Goal: Task Accomplishment & Management: Use online tool/utility

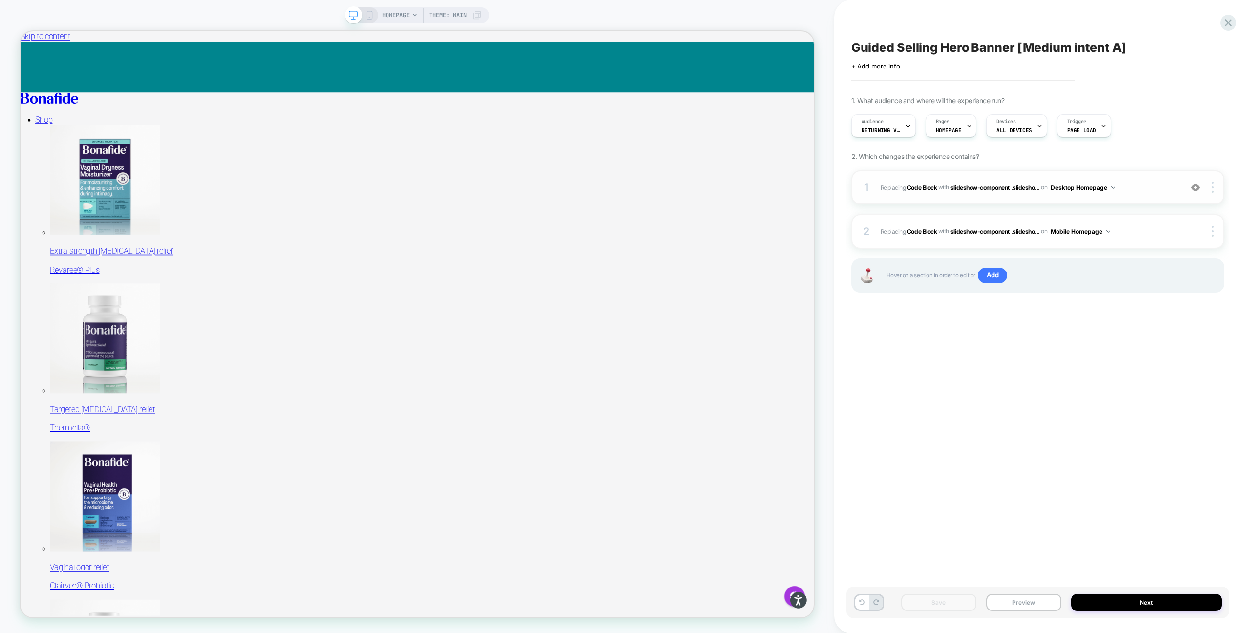
click at [1124, 191] on span "Replacing Code Block WITH slideshow-component .slidesho... slideshow-component …" at bounding box center [1029, 187] width 297 height 12
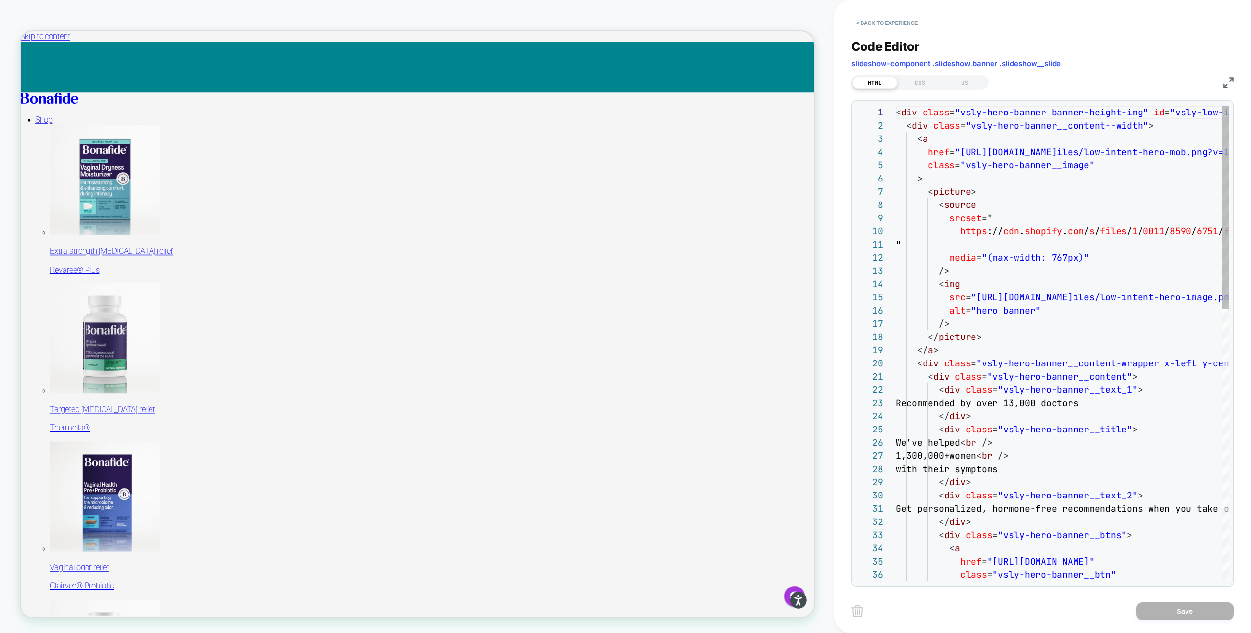
scroll to position [132, 0]
click at [918, 81] on div "CSS" at bounding box center [919, 83] width 45 height 12
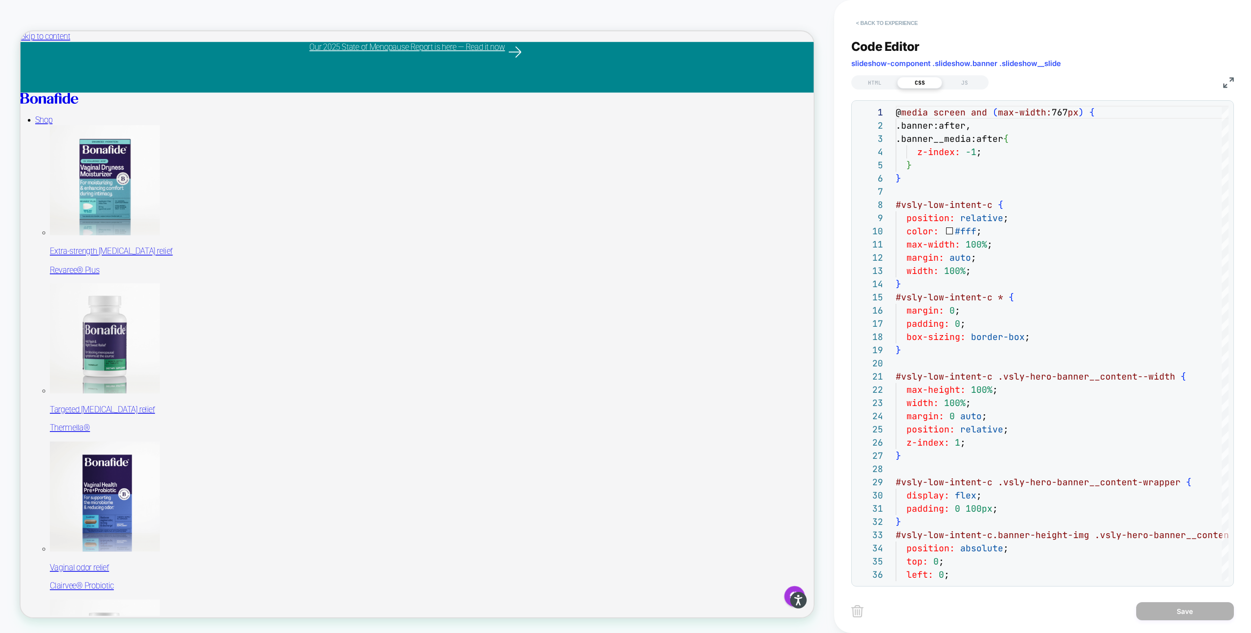
click at [872, 24] on button "< Back to experience" at bounding box center [887, 23] width 71 height 16
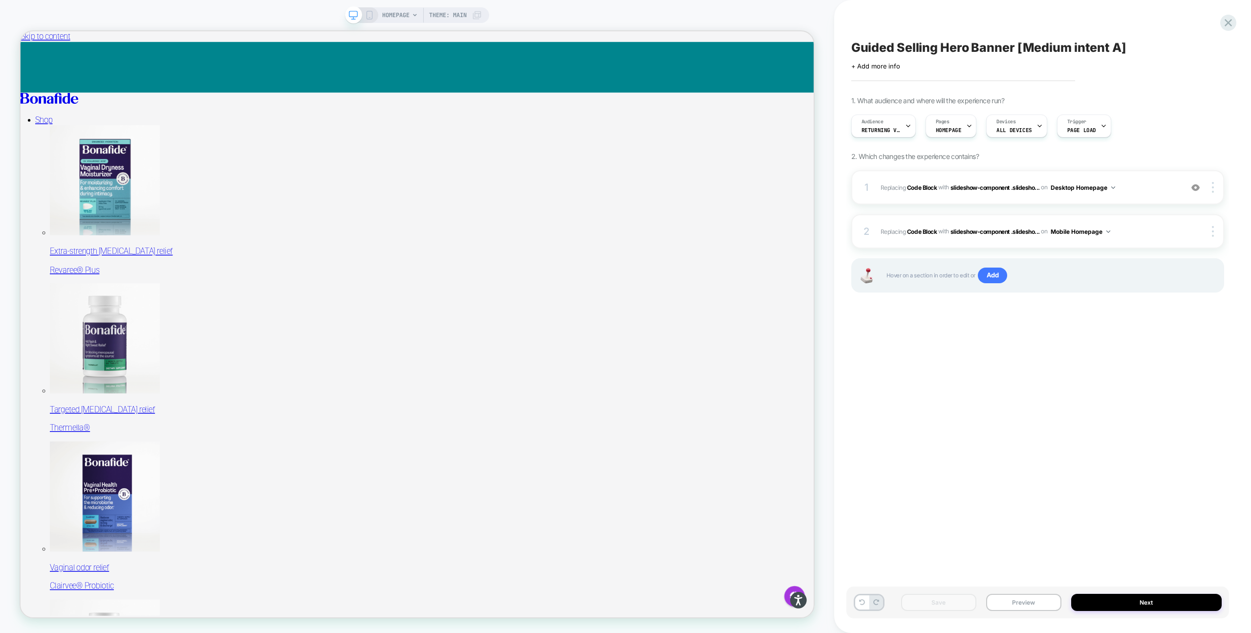
click at [369, 11] on rect at bounding box center [369, 15] width 5 height 8
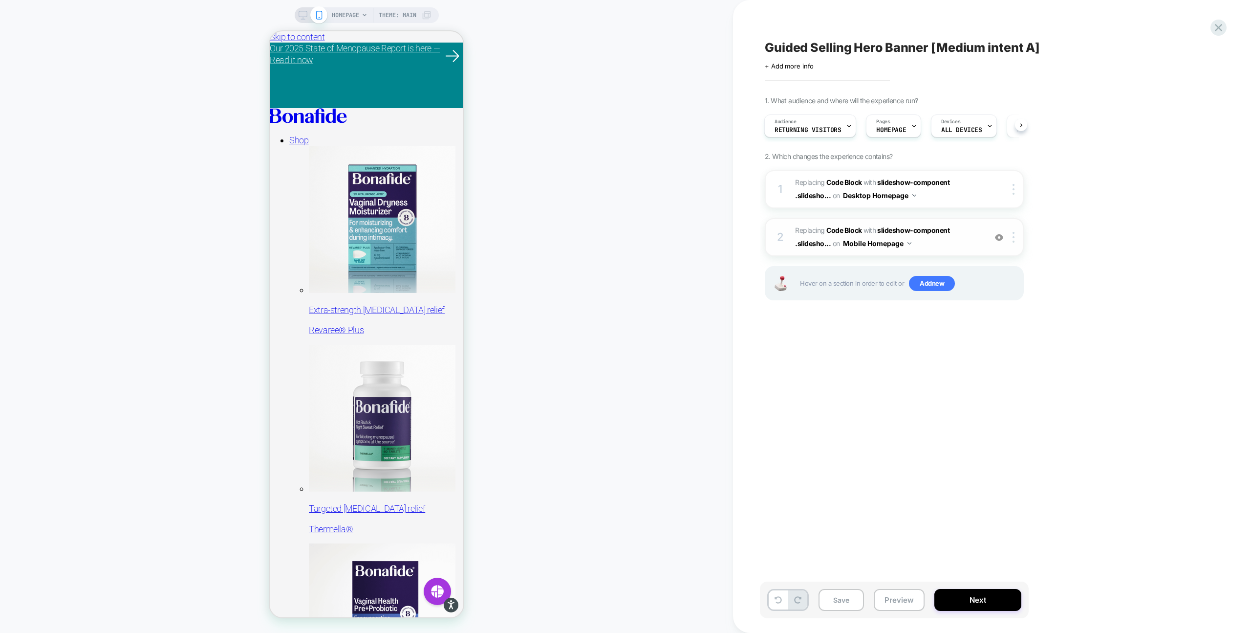
click at [940, 240] on span "Replacing Code Block WITH slideshow-component .slidesho... slideshow-component …" at bounding box center [888, 237] width 186 height 26
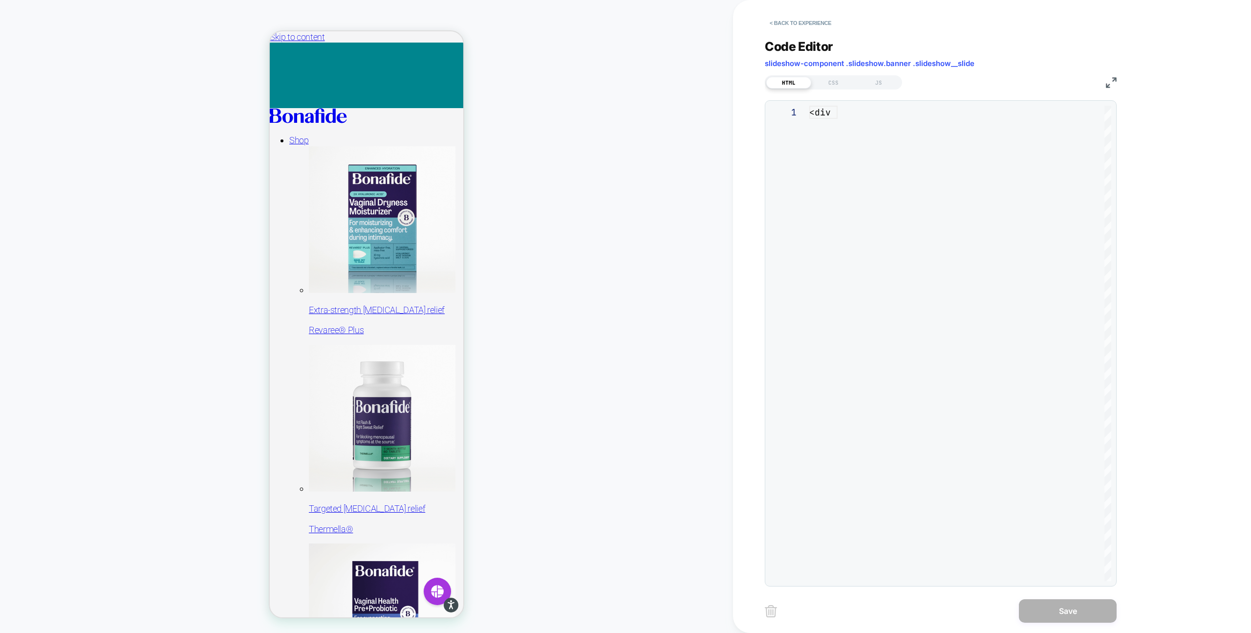
scroll to position [132, 0]
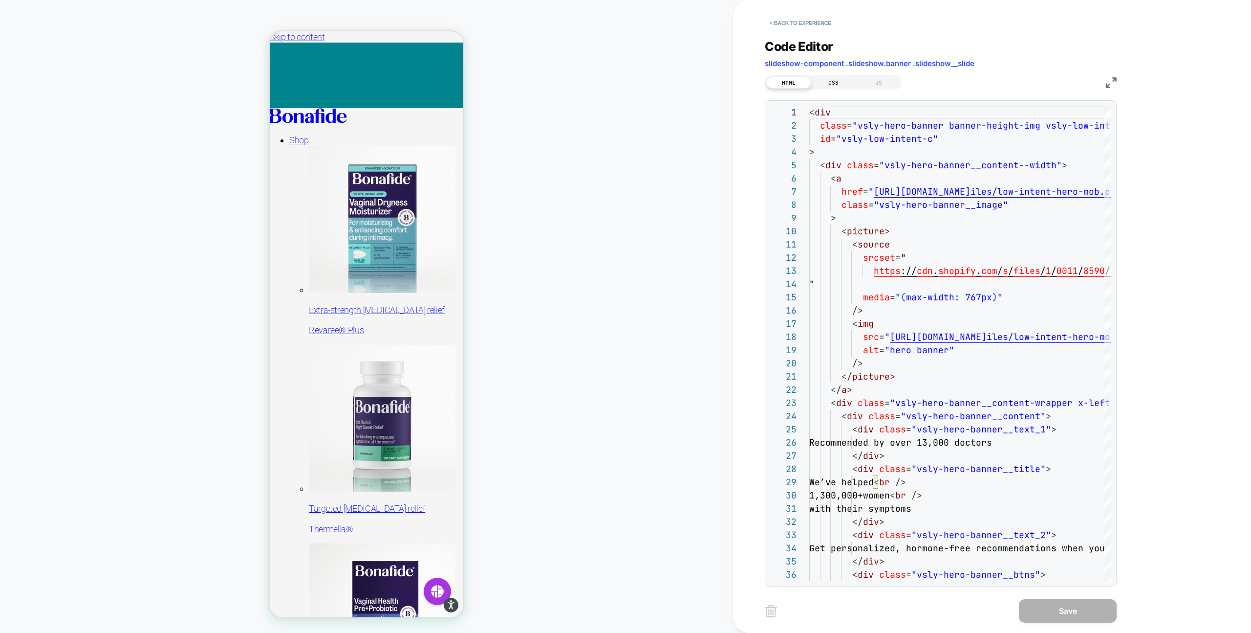
click at [823, 81] on div "CSS" at bounding box center [833, 83] width 45 height 12
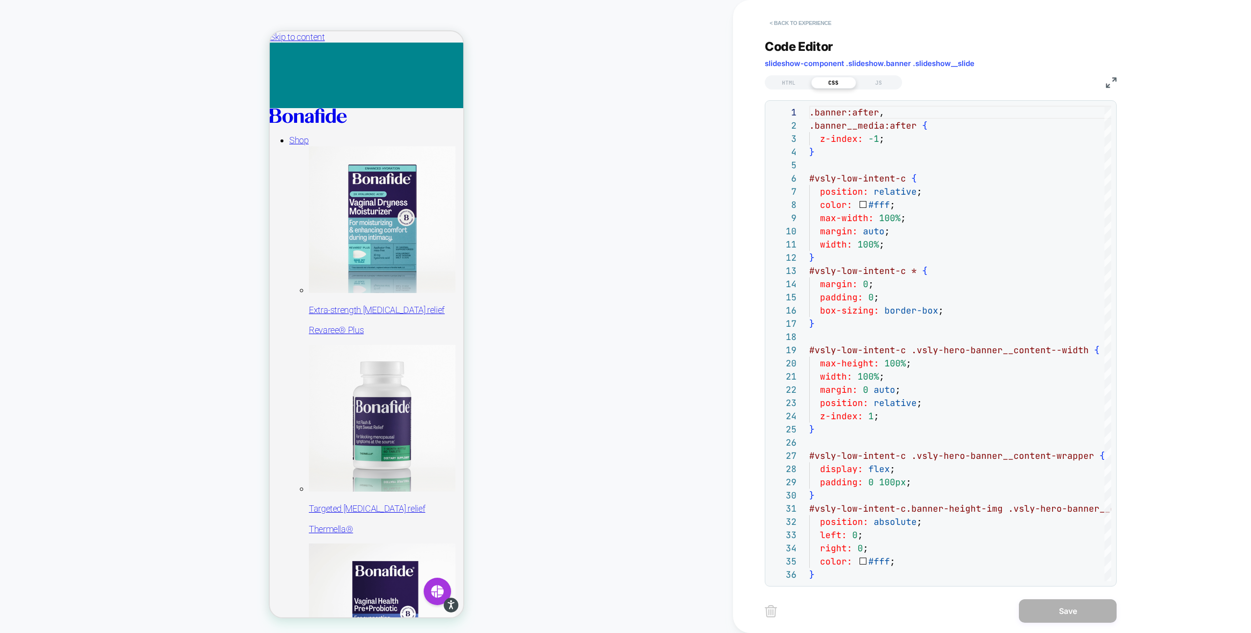
click at [774, 28] on button "< Back to experience" at bounding box center [800, 23] width 71 height 16
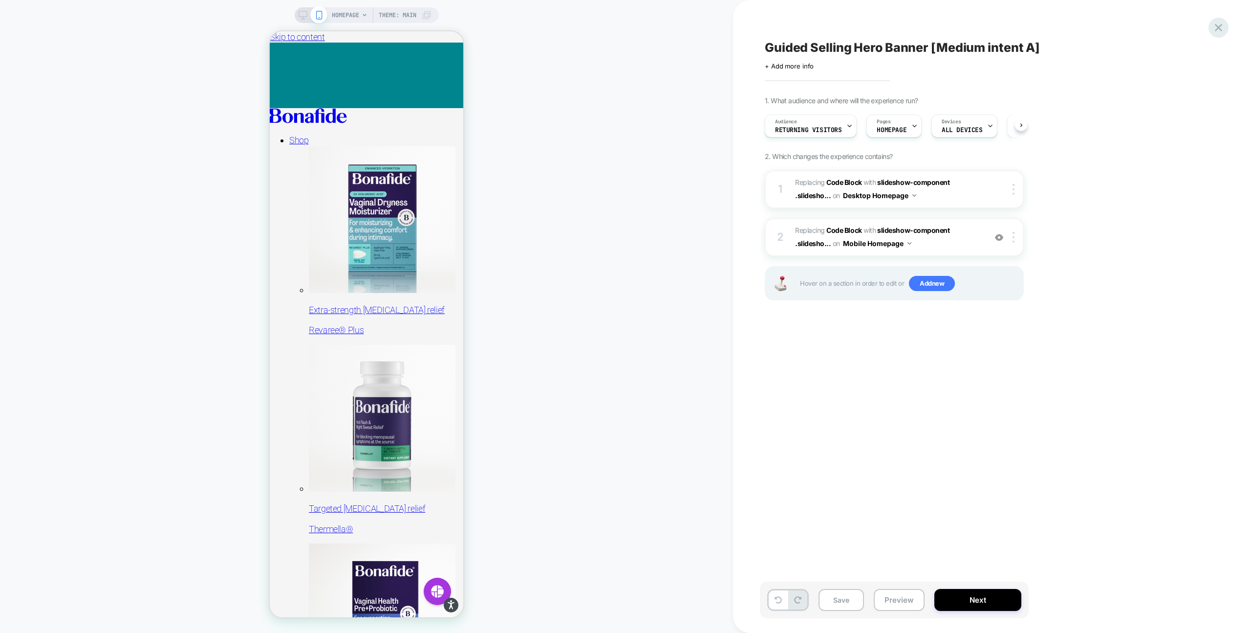
scroll to position [0, 0]
click at [1219, 25] on icon at bounding box center [1218, 27] width 13 height 13
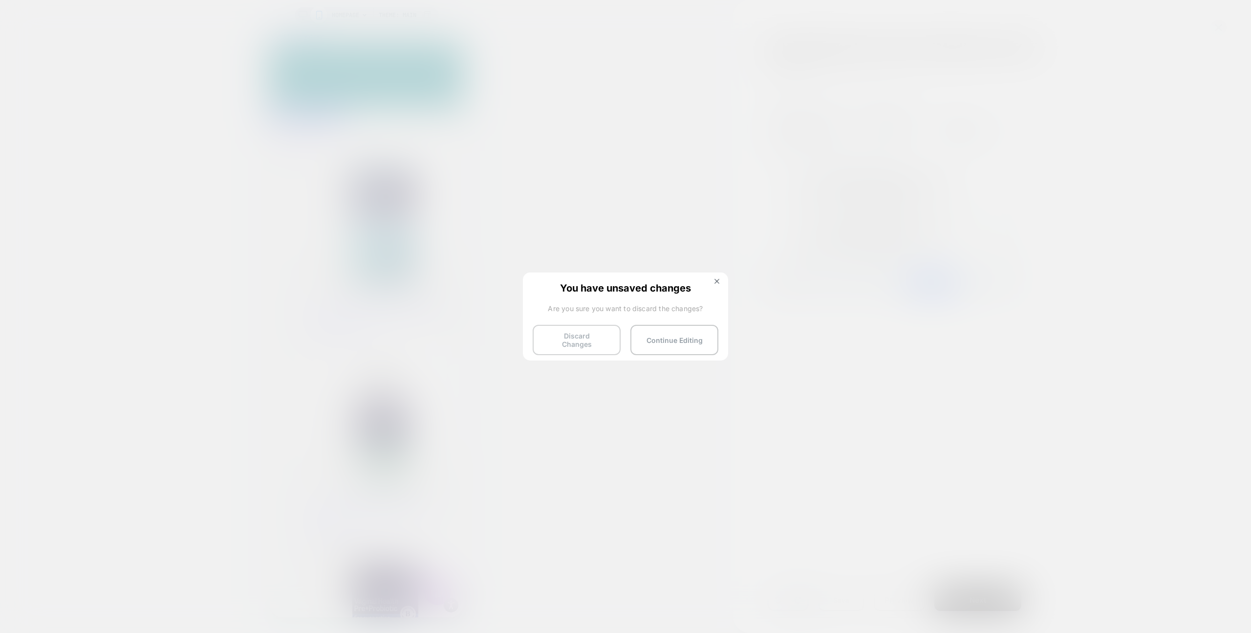
click at [594, 340] on button "Discard Changes" at bounding box center [577, 340] width 88 height 30
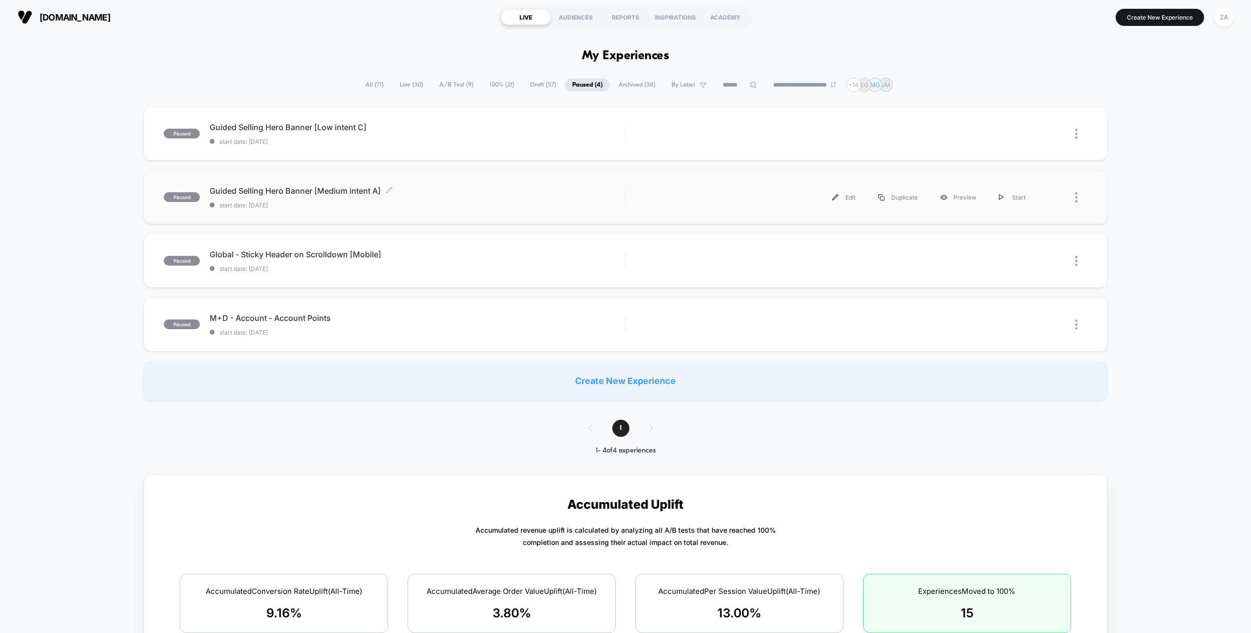
click at [406, 191] on span "Guided Selling Hero Banner [Medium intent A] Click to edit experience details" at bounding box center [417, 191] width 415 height 10
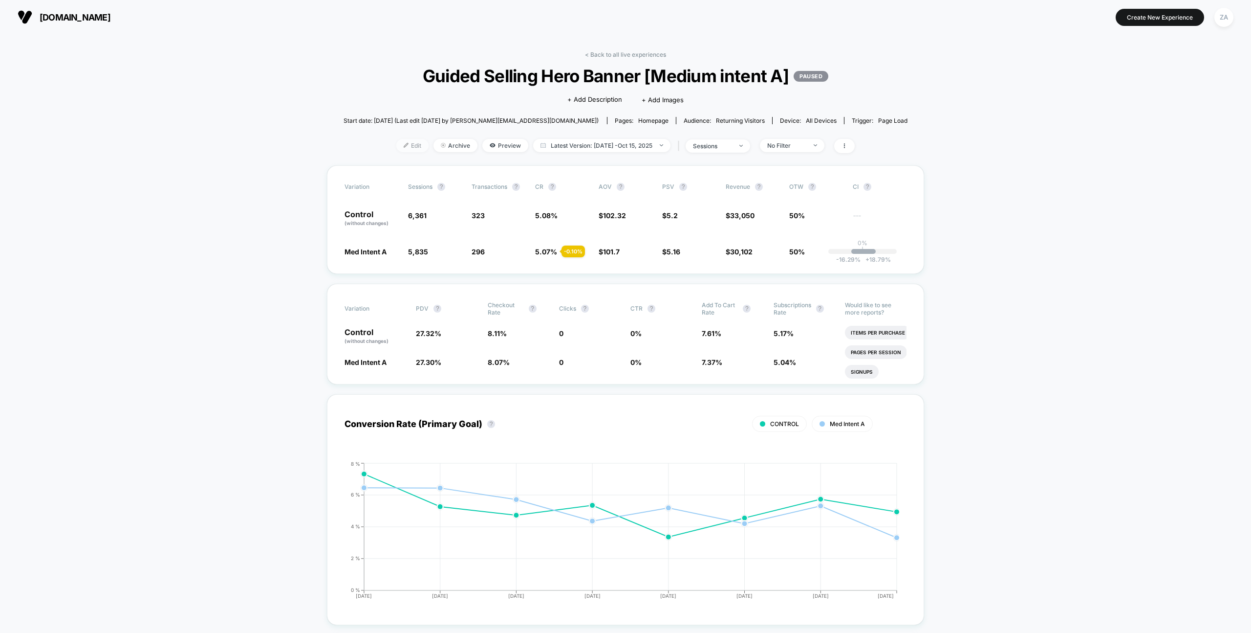
click at [402, 141] on span "Edit" at bounding box center [412, 145] width 32 height 13
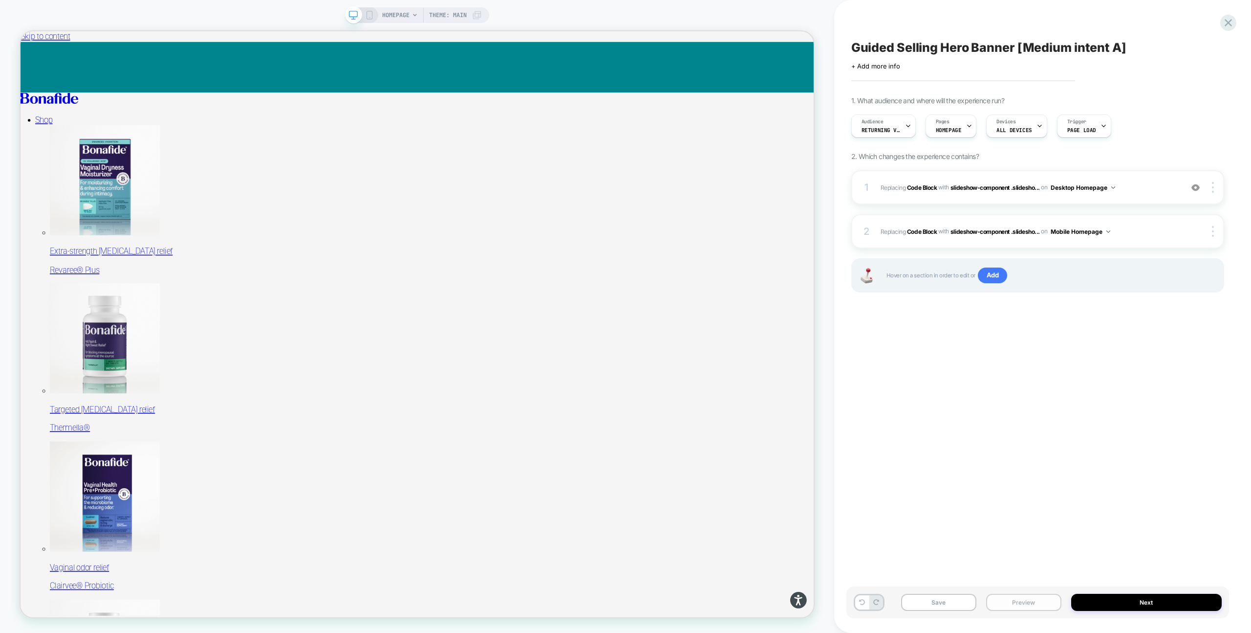
click at [1022, 605] on button "Preview" at bounding box center [1023, 601] width 75 height 17
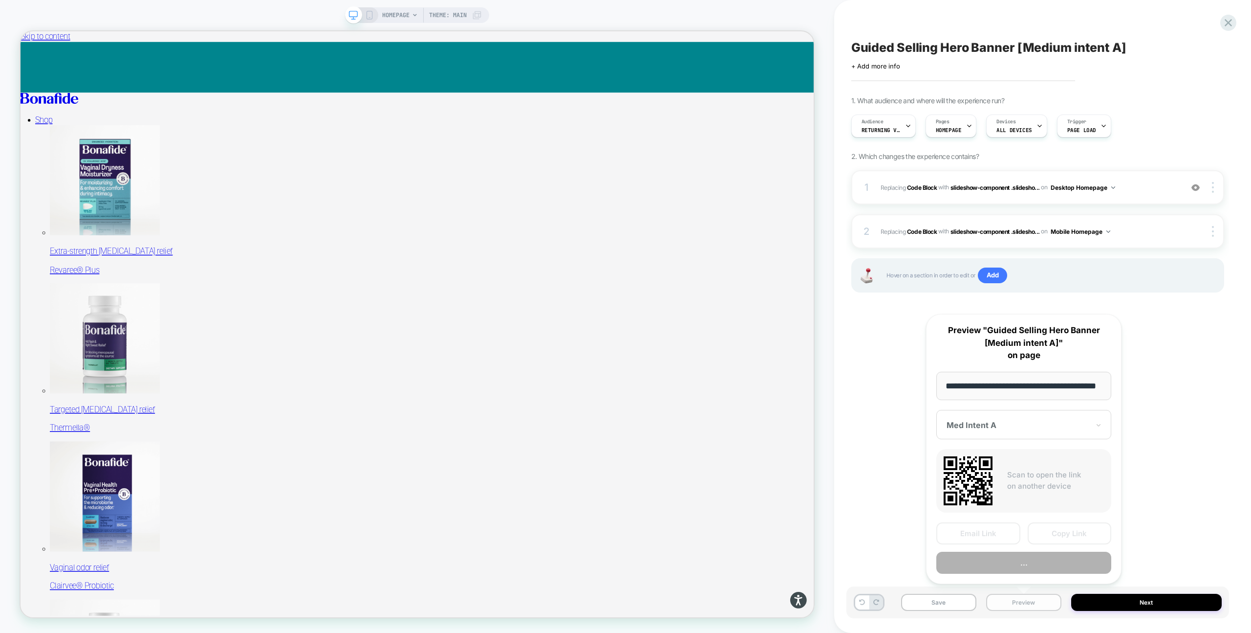
scroll to position [0, 25]
click at [1036, 568] on button "Preview" at bounding box center [1024, 563] width 175 height 22
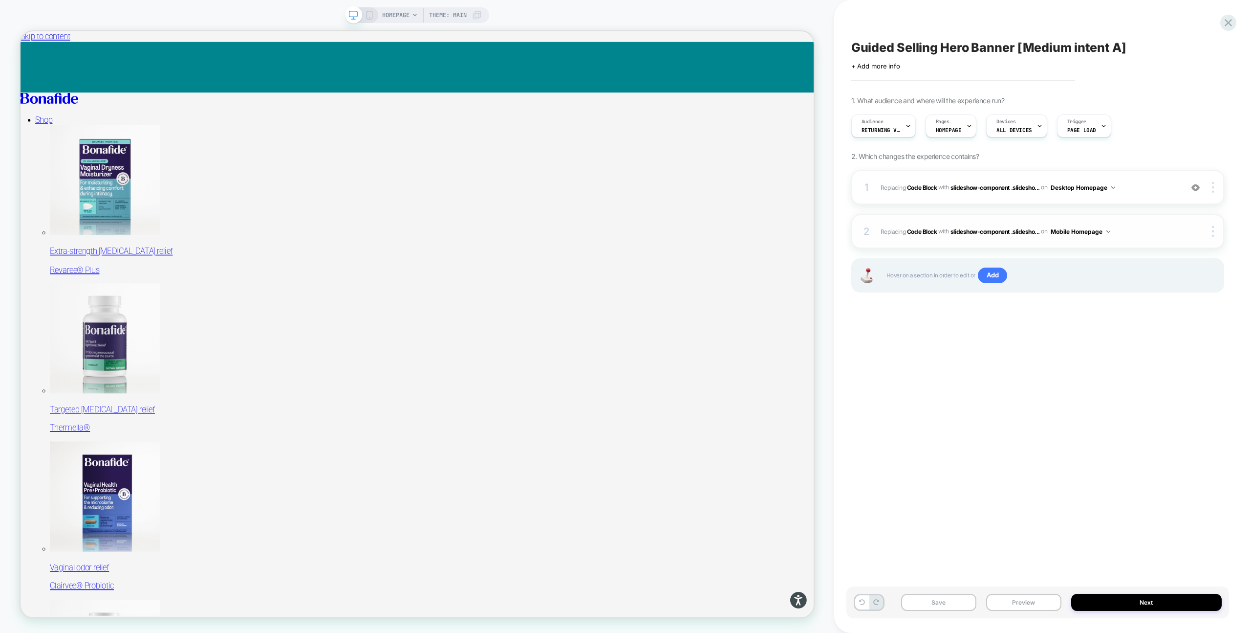
click at [1136, 228] on span "Replacing Code Block WITH slideshow-component .slidesho... slideshow-component …" at bounding box center [1029, 231] width 297 height 12
click at [1120, 197] on div "1 Replacing Code Block WITH slideshow-component .slidesho... slideshow-componen…" at bounding box center [1038, 187] width 373 height 34
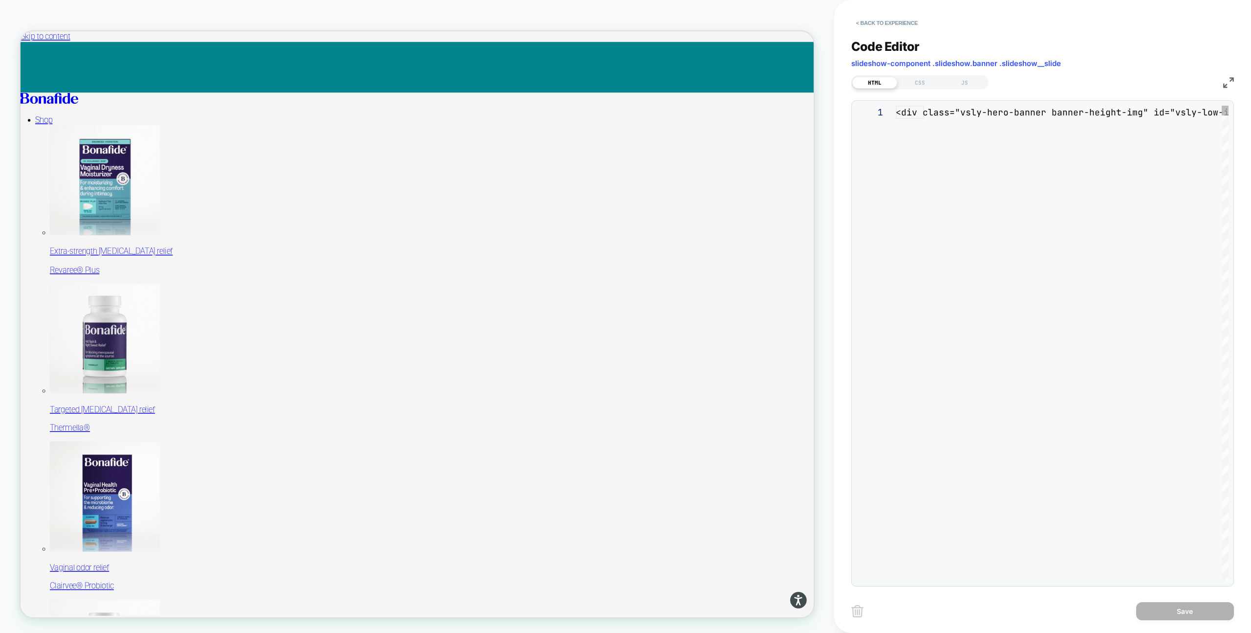
scroll to position [132, 0]
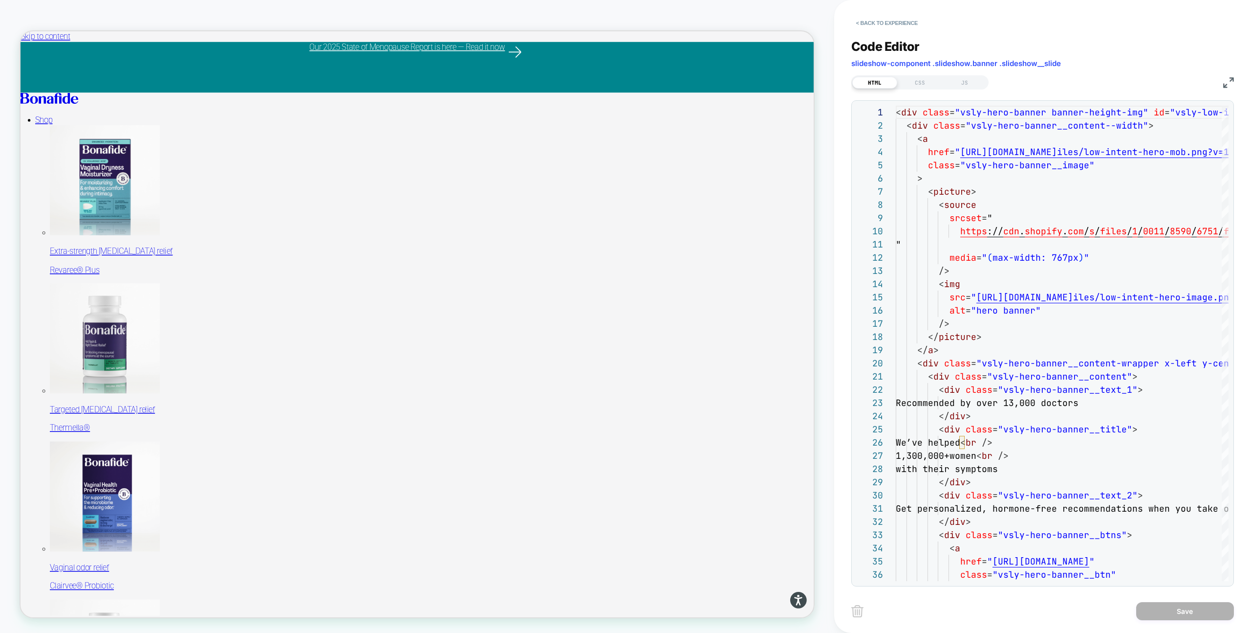
click at [924, 94] on div "Code Editor slideshow-component .slideshow.banner .slideshow__slide HTML CSS JS…" at bounding box center [1043, 306] width 383 height 559
click at [924, 89] on div "HTML CSS JS" at bounding box center [920, 82] width 137 height 14
click at [921, 82] on div "CSS" at bounding box center [919, 83] width 45 height 12
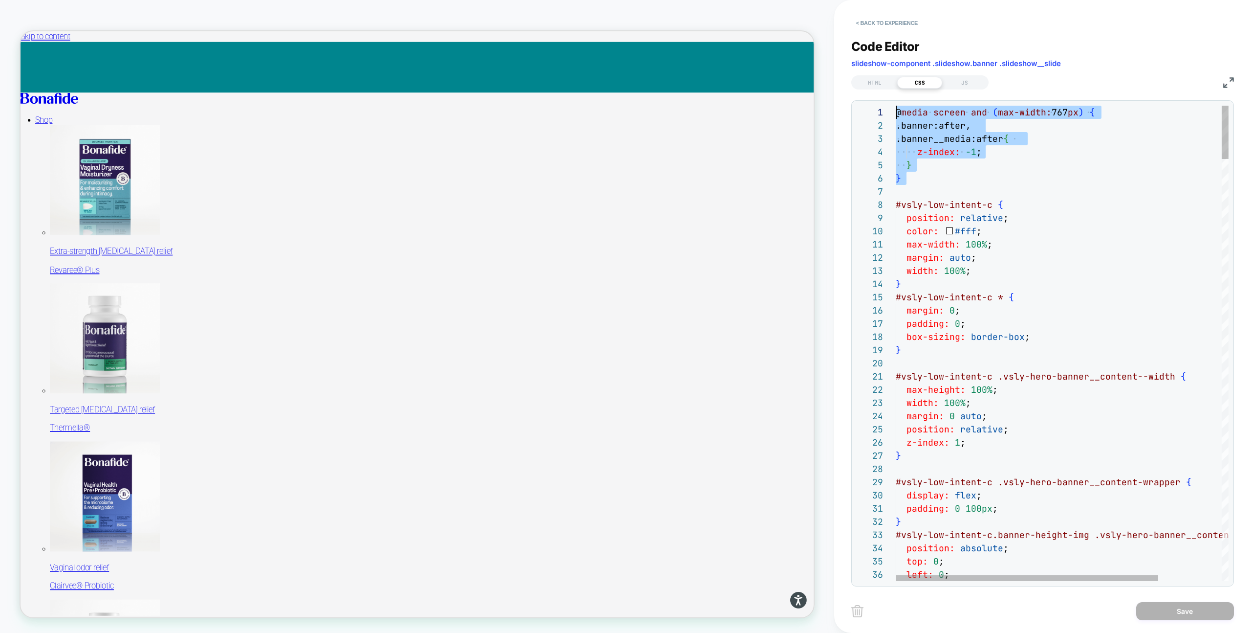
scroll to position [0, 0]
drag, startPoint x: 905, startPoint y: 187, endPoint x: 887, endPoint y: 112, distance: 77.5
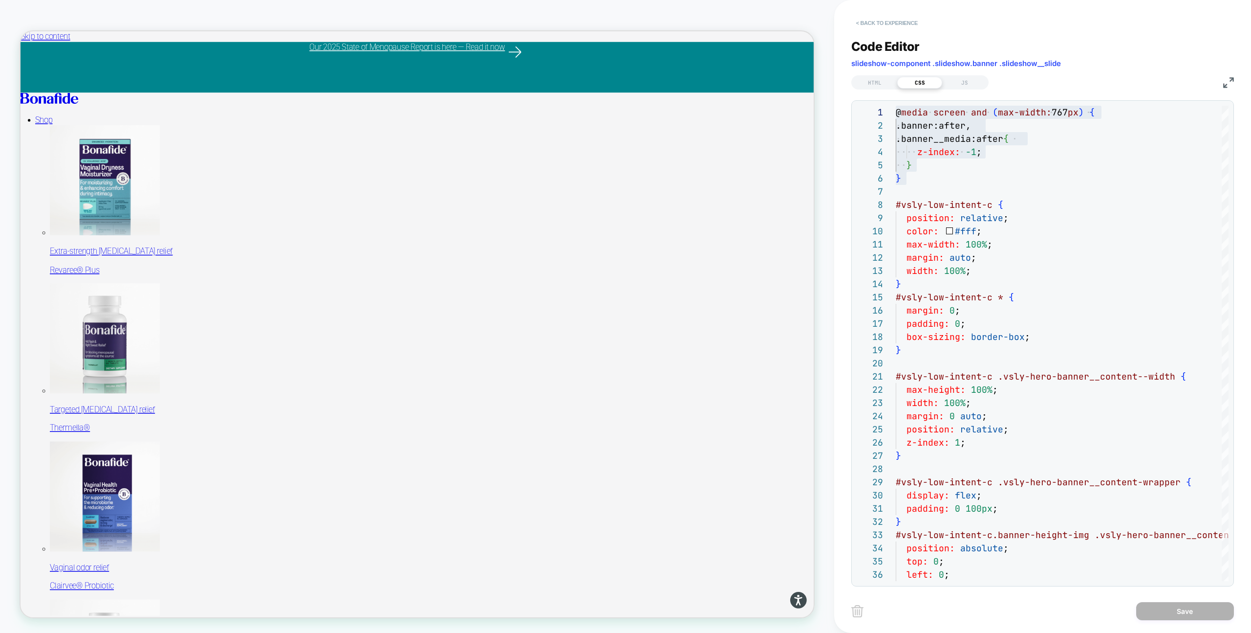
click at [874, 18] on button "< Back to experience" at bounding box center [887, 23] width 71 height 16
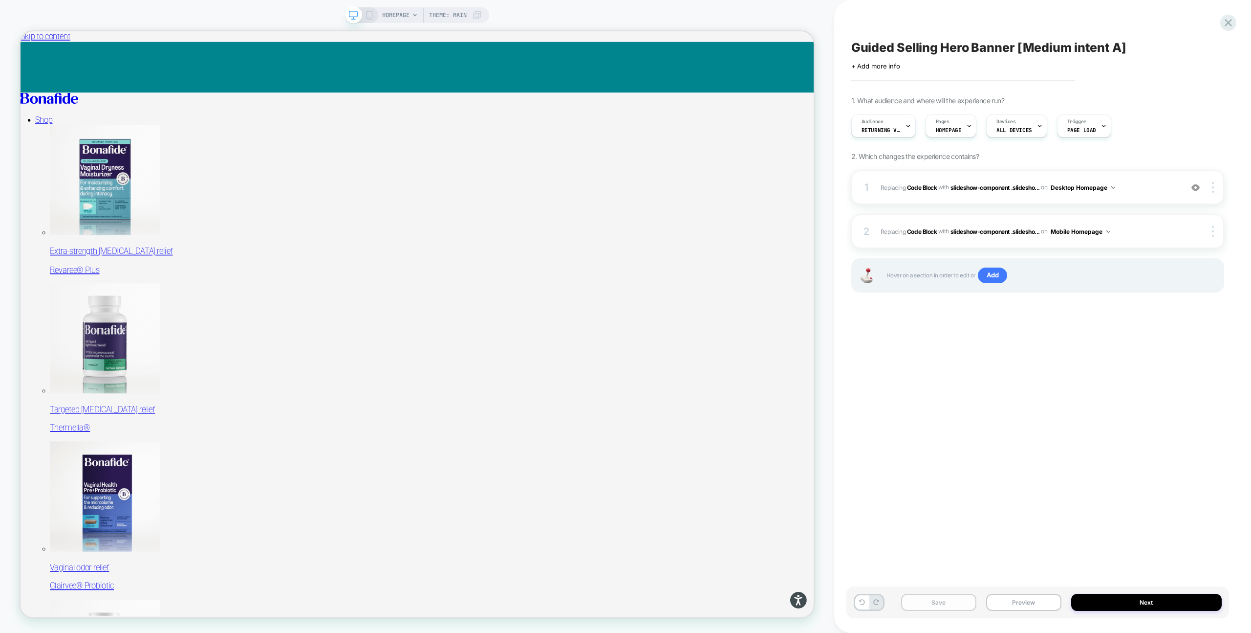
click at [953, 597] on button "Save" at bounding box center [938, 601] width 75 height 17
click at [1009, 602] on button "Preview" at bounding box center [1023, 601] width 75 height 17
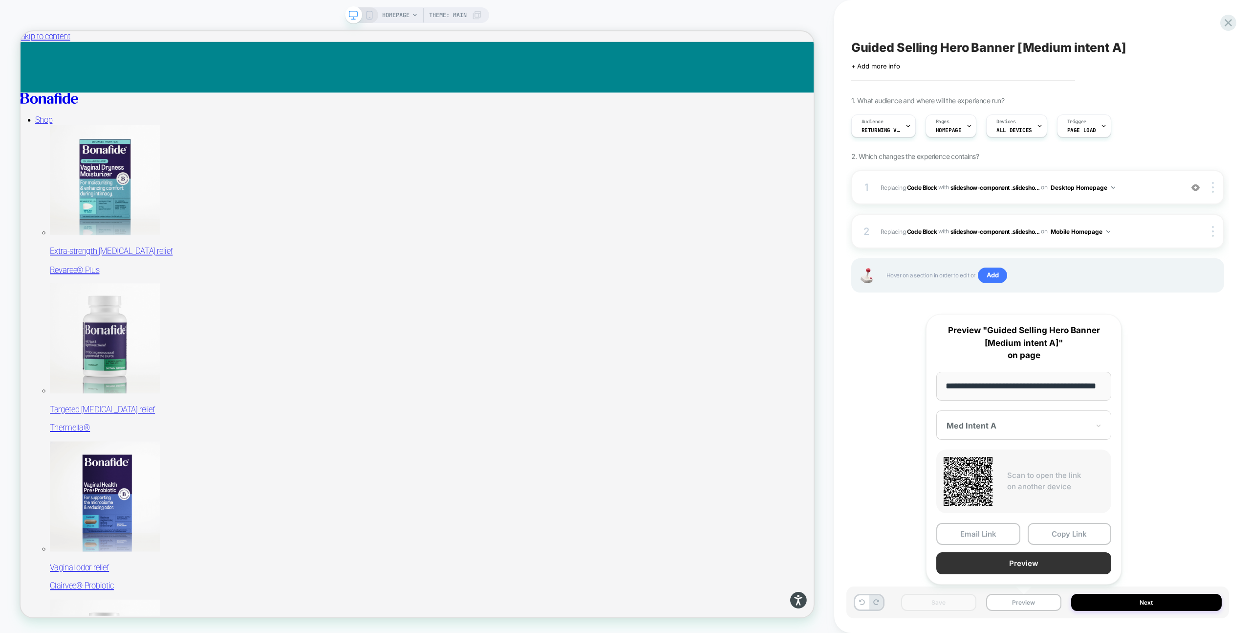
click at [1004, 564] on button "Preview" at bounding box center [1024, 563] width 175 height 22
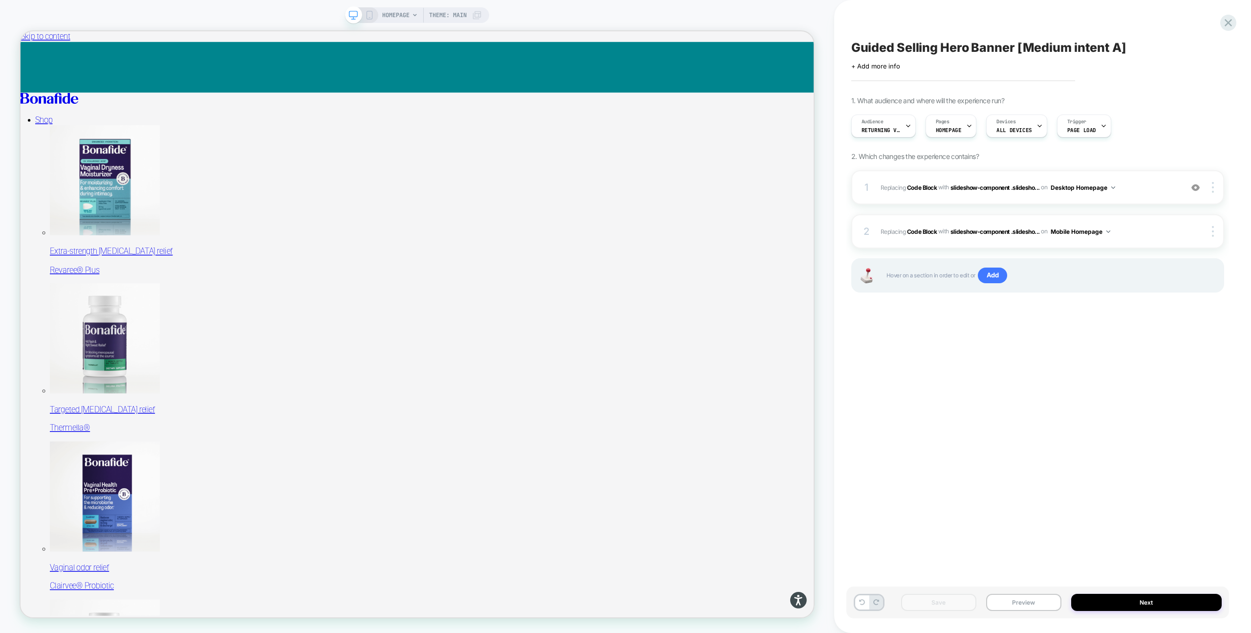
click at [368, 16] on icon at bounding box center [369, 15] width 9 height 9
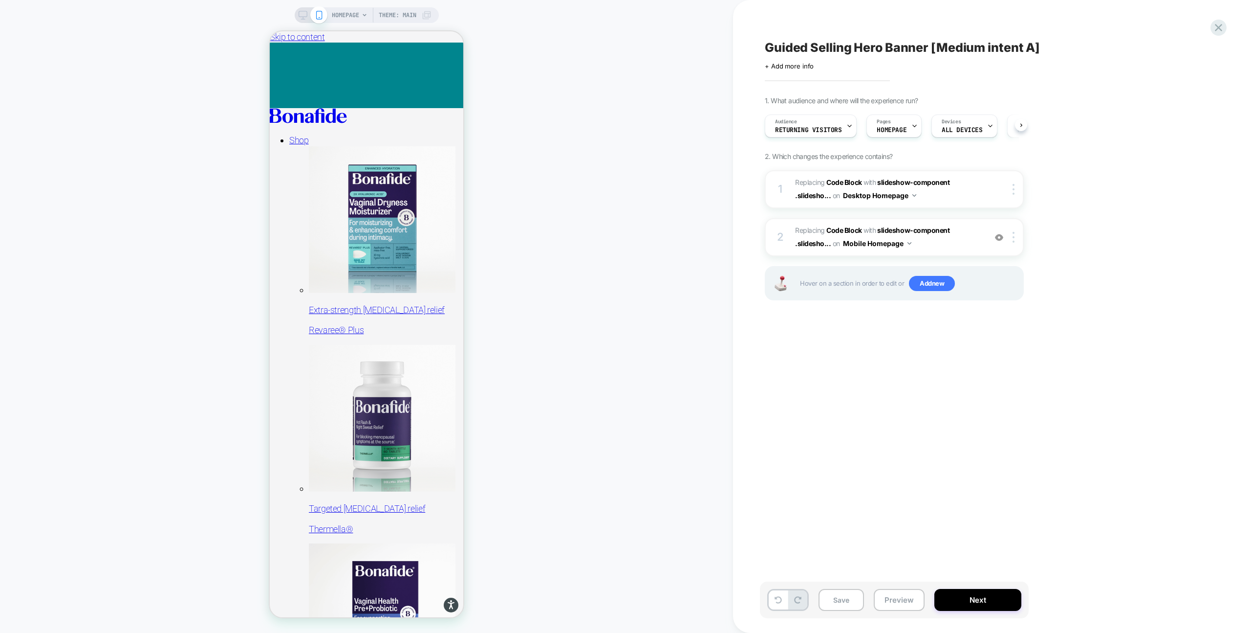
scroll to position [0, 0]
click at [940, 245] on span "Replacing Code Block WITH slideshow-component .slidesho... slideshow-component …" at bounding box center [888, 237] width 186 height 26
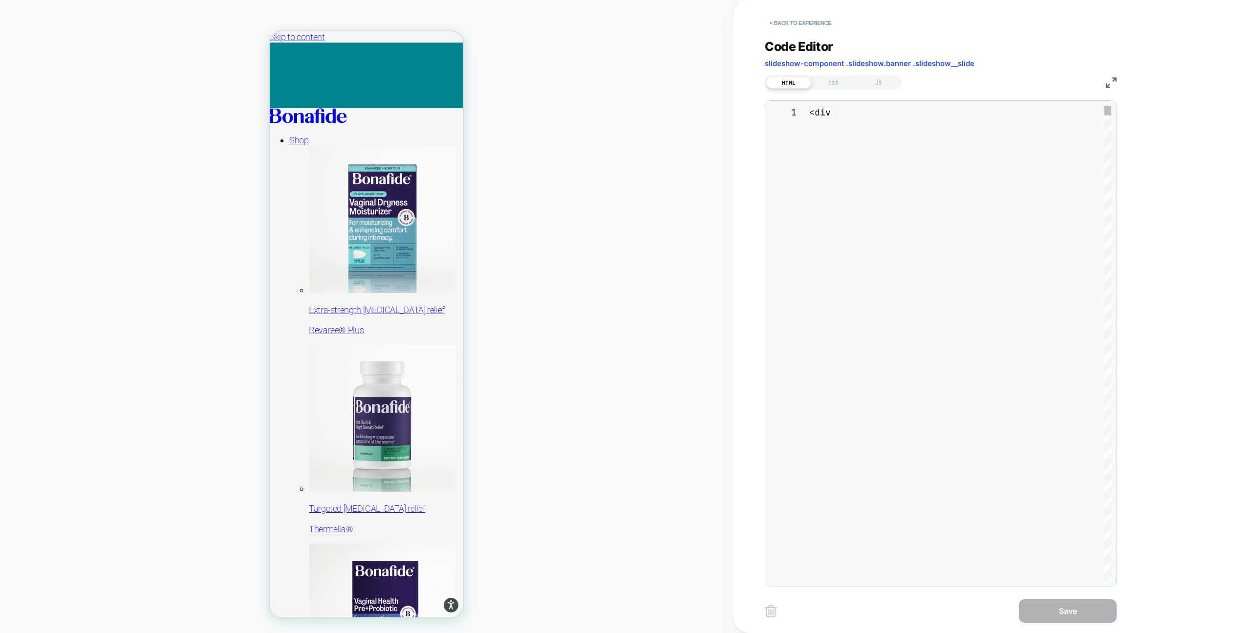
scroll to position [132, 0]
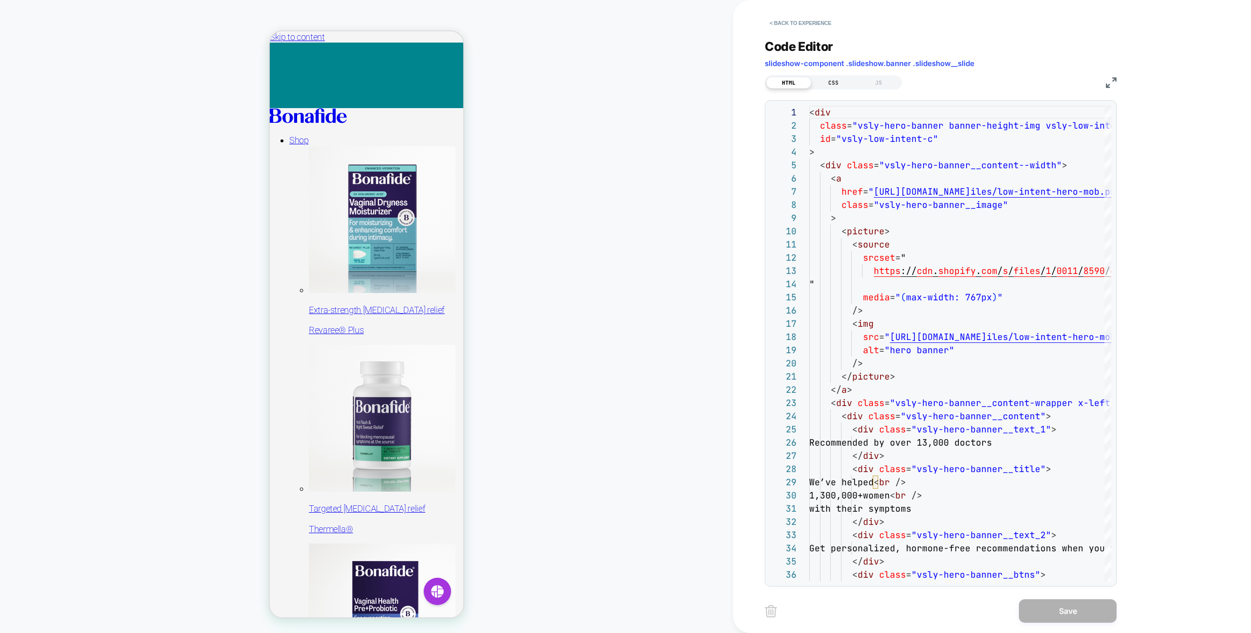
click at [832, 85] on div "CSS" at bounding box center [833, 83] width 45 height 12
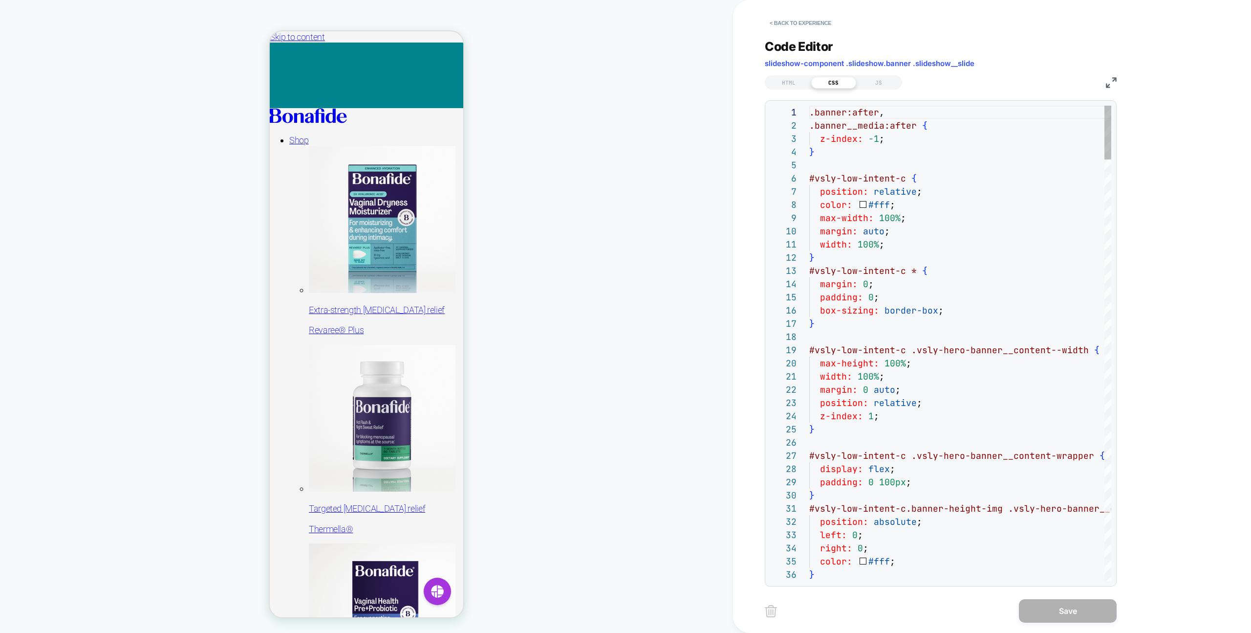
scroll to position [0, 0]
click at [783, 84] on div "HTML" at bounding box center [788, 83] width 45 height 12
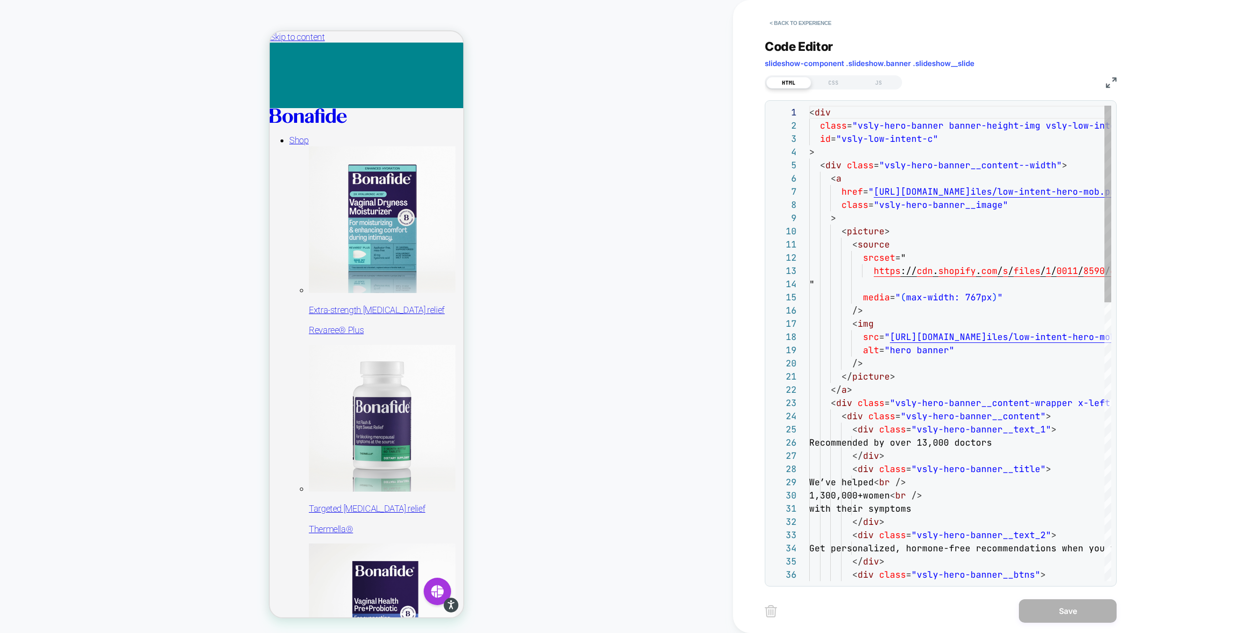
scroll to position [132, 0]
click at [785, 18] on button "< Back to experience" at bounding box center [800, 23] width 71 height 16
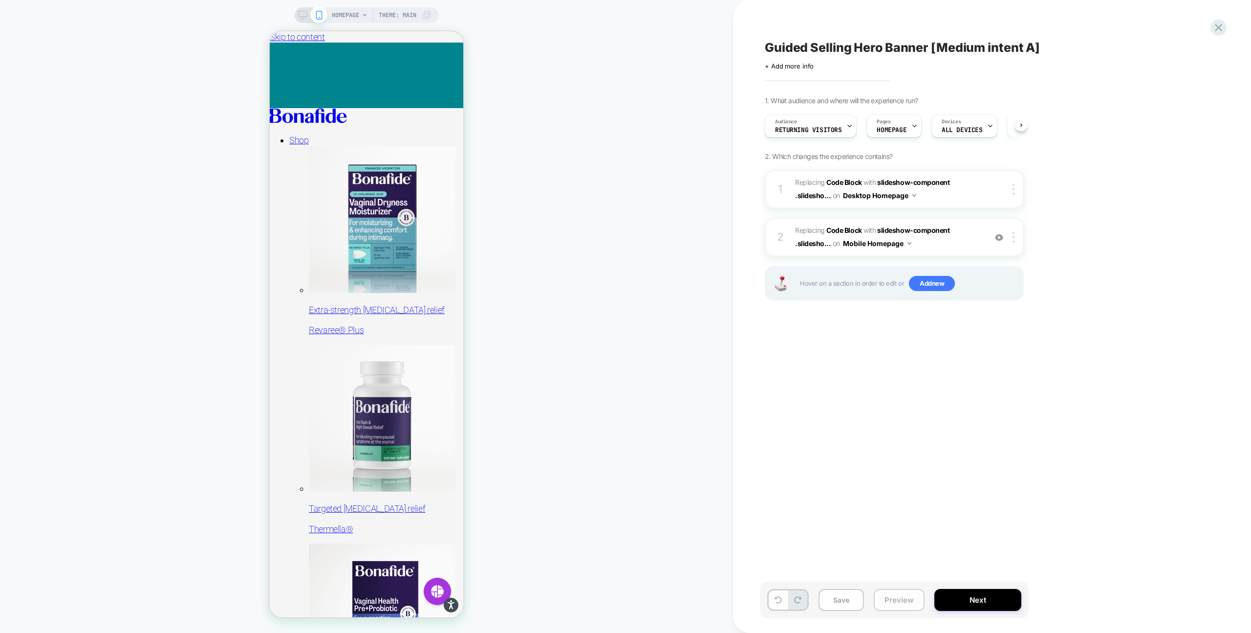
scroll to position [0, 0]
click at [843, 597] on button "Save" at bounding box center [841, 600] width 45 height 22
click at [892, 597] on button "Preview" at bounding box center [899, 600] width 51 height 22
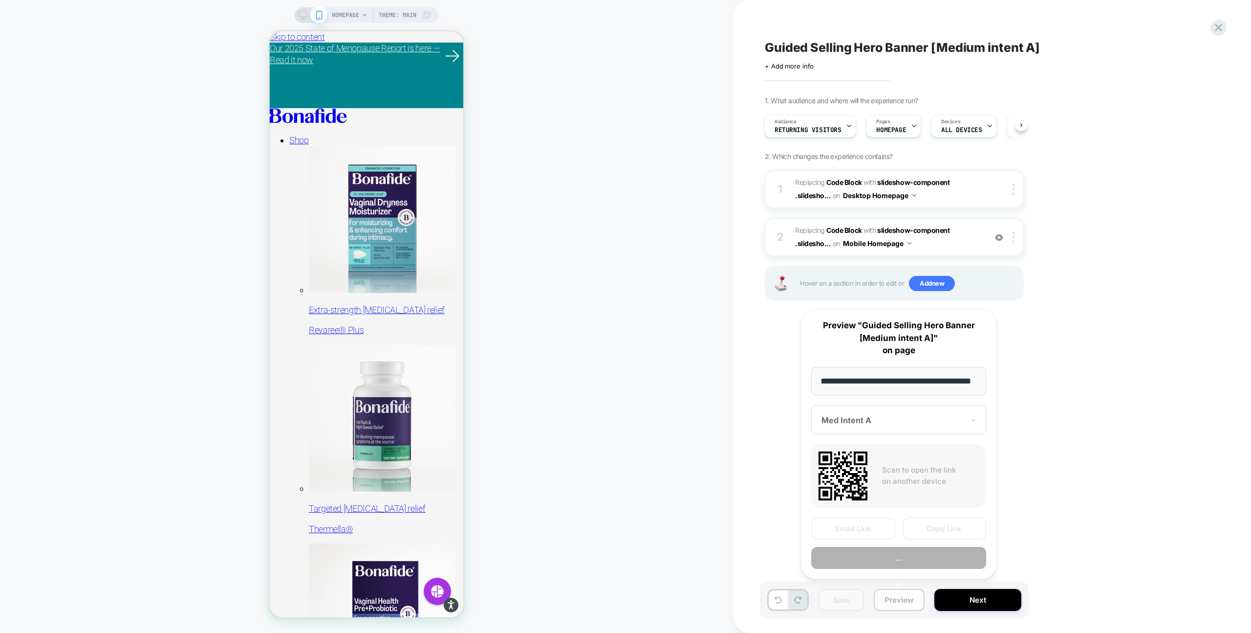
scroll to position [0, 25]
click at [885, 558] on button "Preview" at bounding box center [898, 558] width 175 height 22
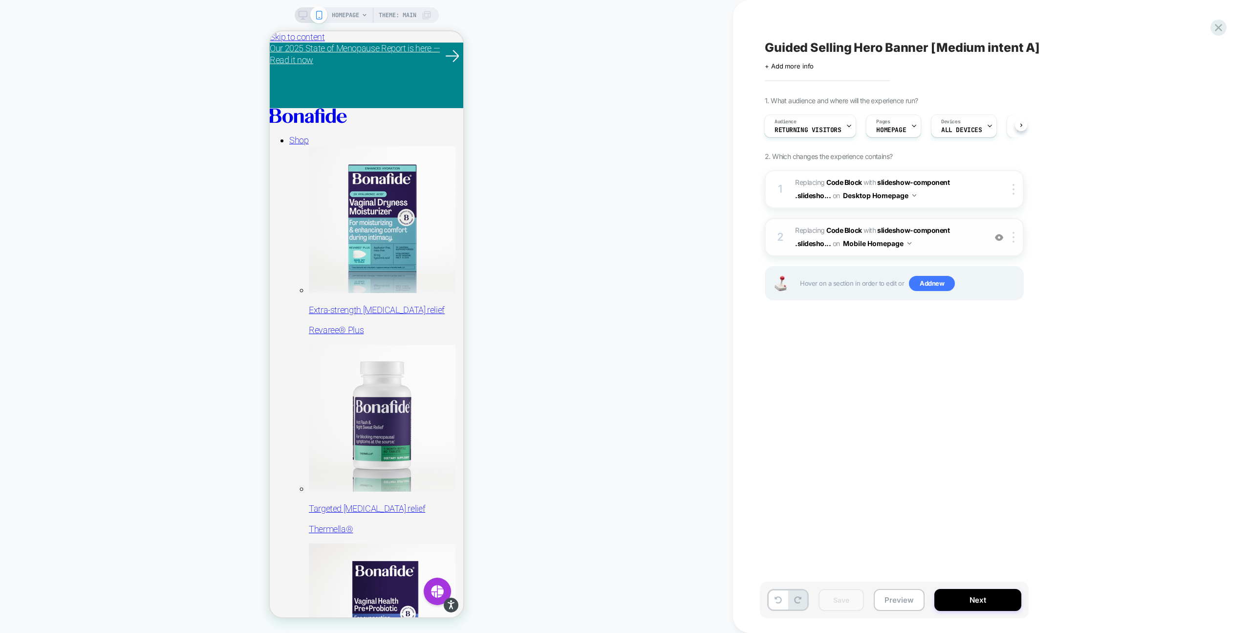
click at [927, 243] on span "Replacing Code Block WITH slideshow-component .slidesho... slideshow-component …" at bounding box center [888, 237] width 186 height 26
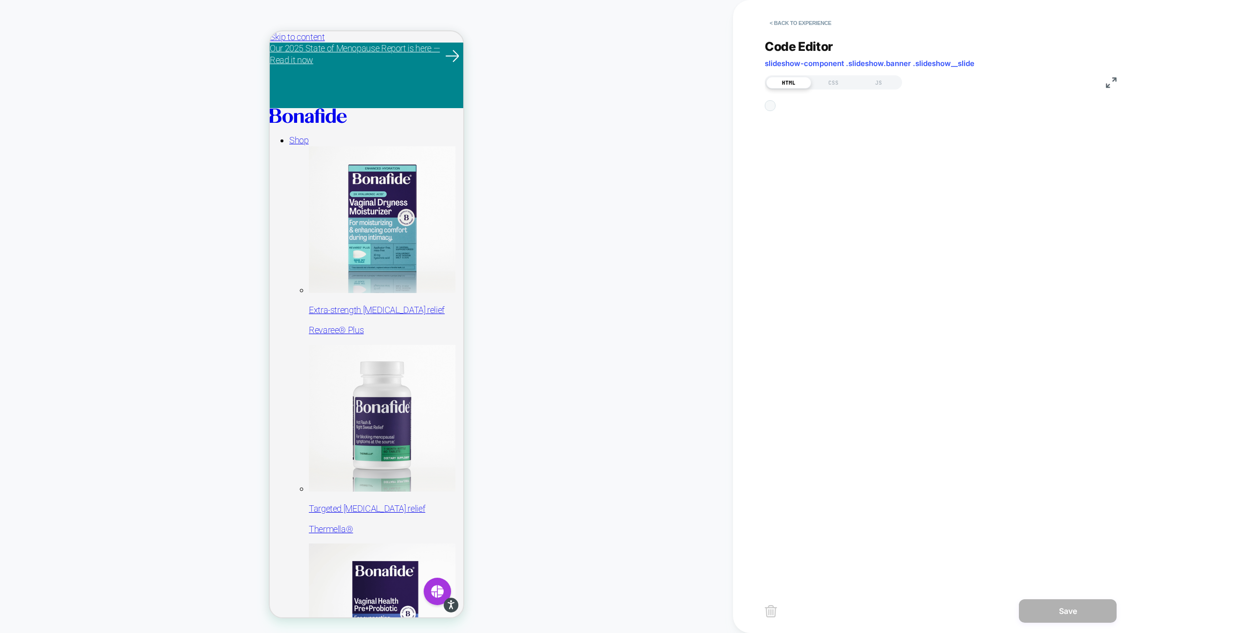
scroll to position [132, 0]
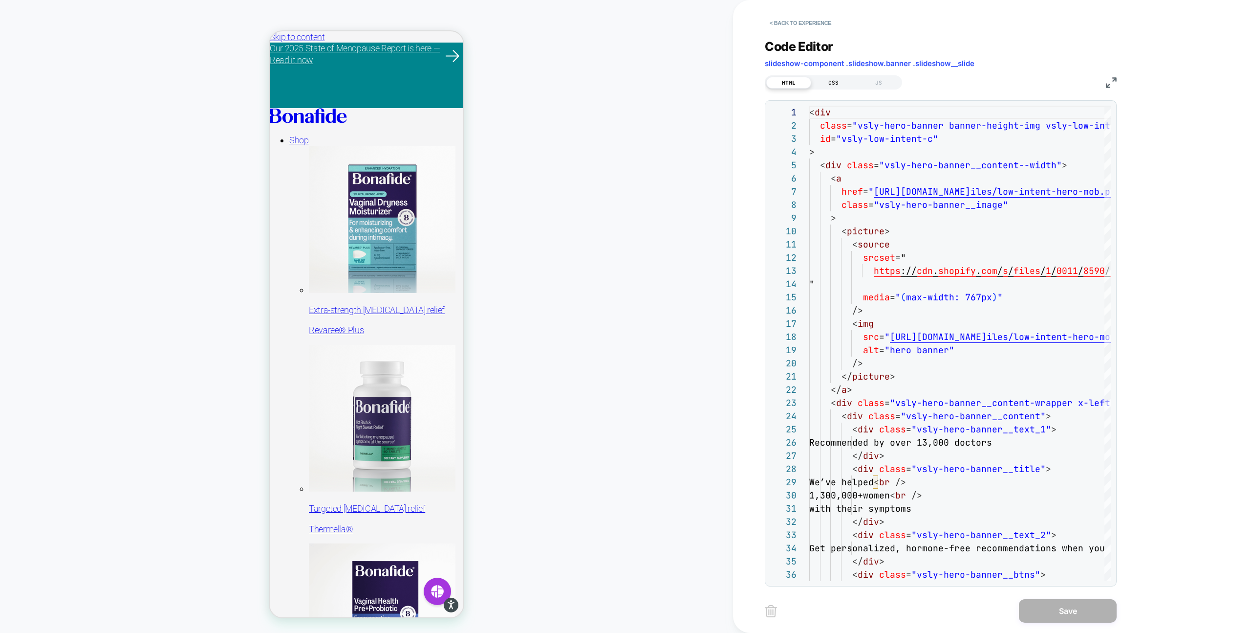
click at [831, 84] on div "CSS" at bounding box center [833, 83] width 45 height 12
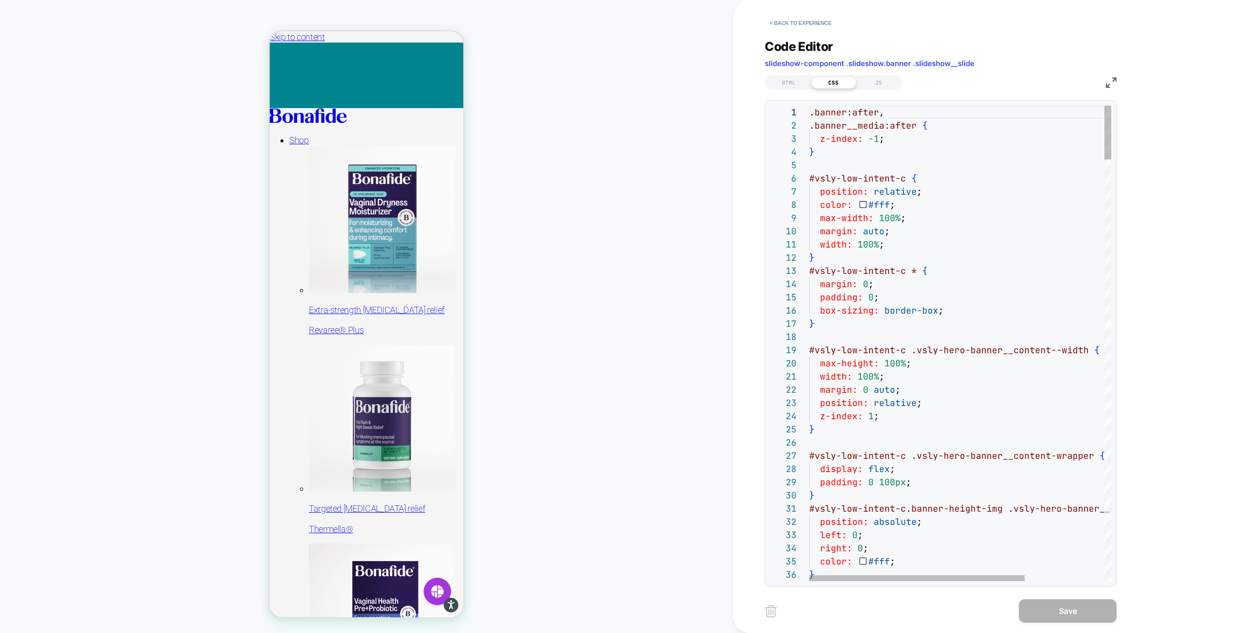
drag, startPoint x: 820, startPoint y: 139, endPoint x: 1014, endPoint y: 139, distance: 194.5
type textarea "**********"
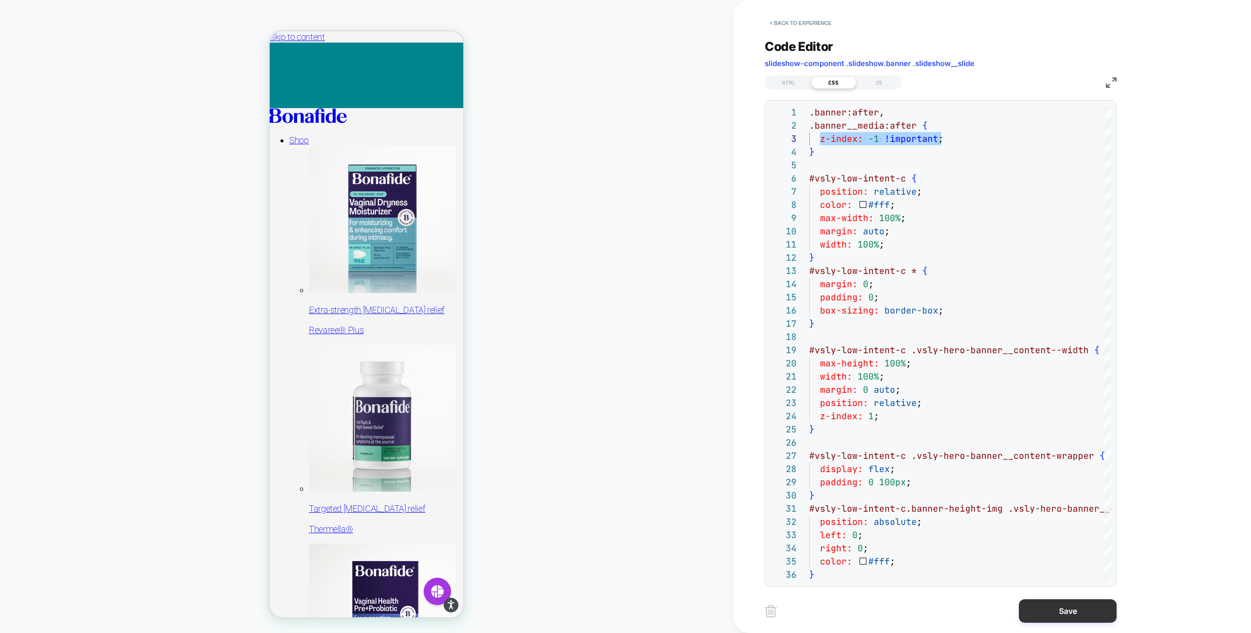
click at [1075, 616] on button "Save" at bounding box center [1068, 610] width 98 height 23
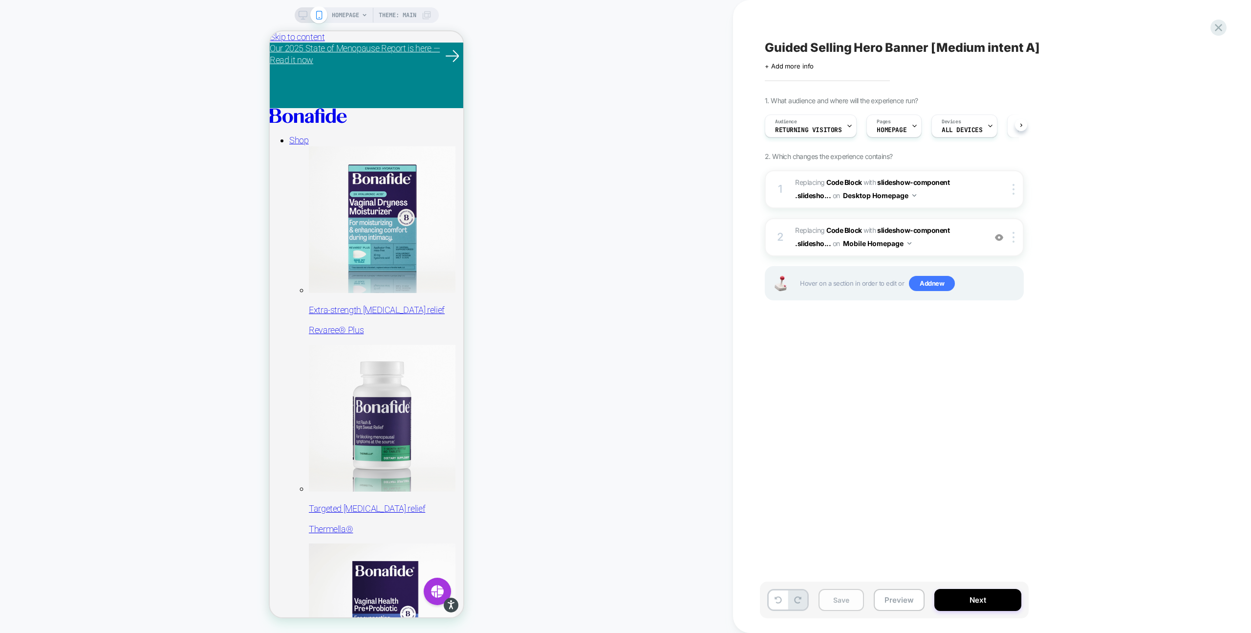
scroll to position [0, 0]
click at [852, 599] on button "Save" at bounding box center [841, 600] width 45 height 22
click at [299, 15] on icon at bounding box center [303, 15] width 9 height 9
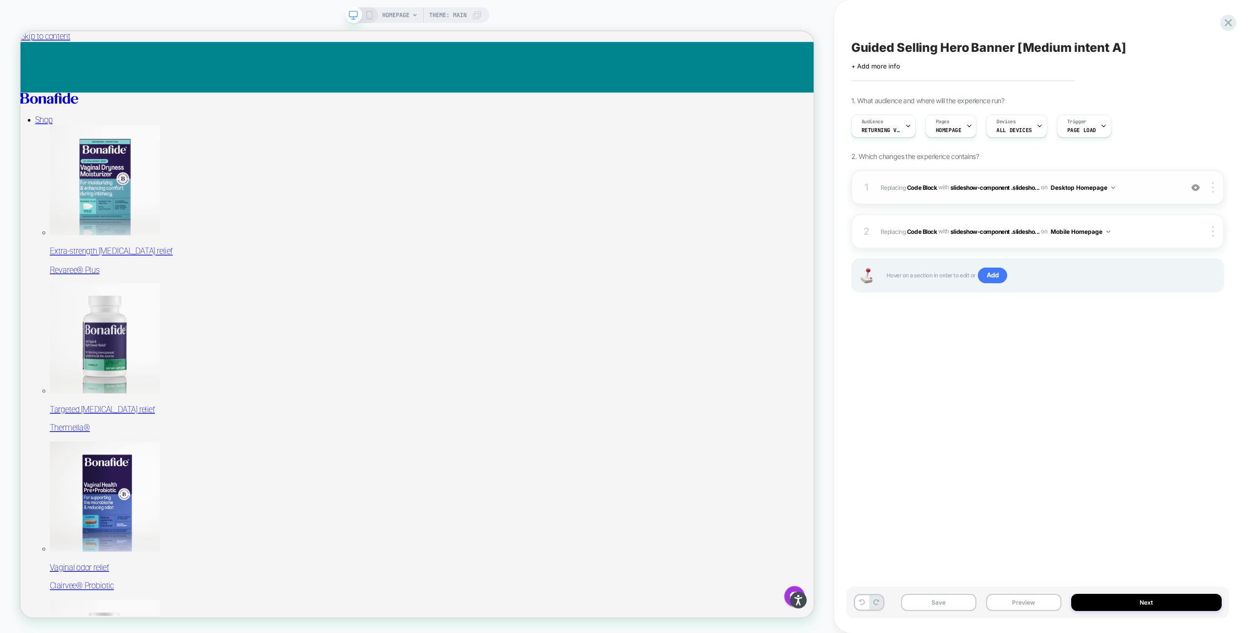
click at [1006, 196] on div "1 Replacing Code Block WITH slideshow-component .slidesho... slideshow-componen…" at bounding box center [1038, 187] width 373 height 34
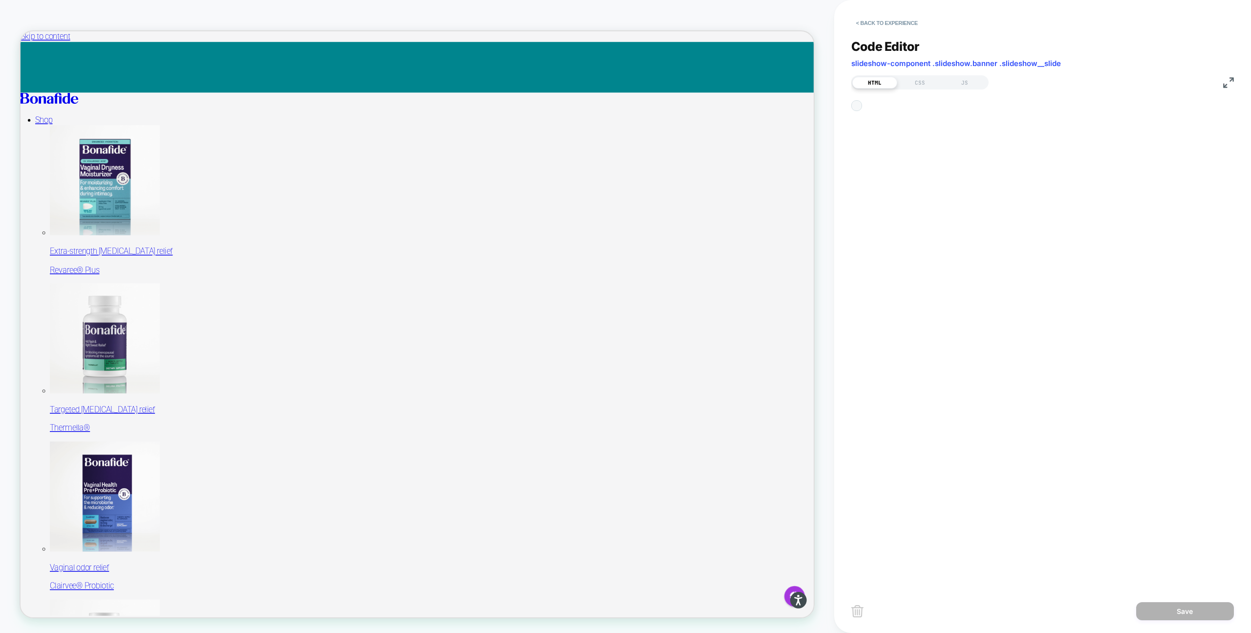
scroll to position [132, 0]
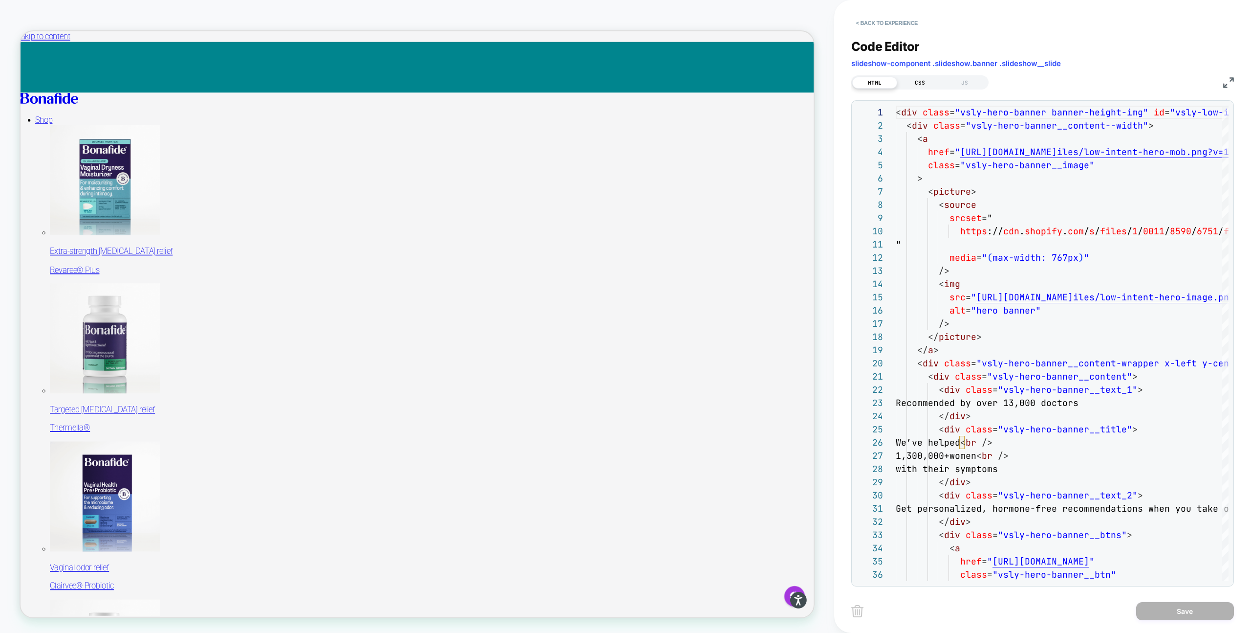
click at [906, 86] on div "CSS" at bounding box center [919, 83] width 45 height 12
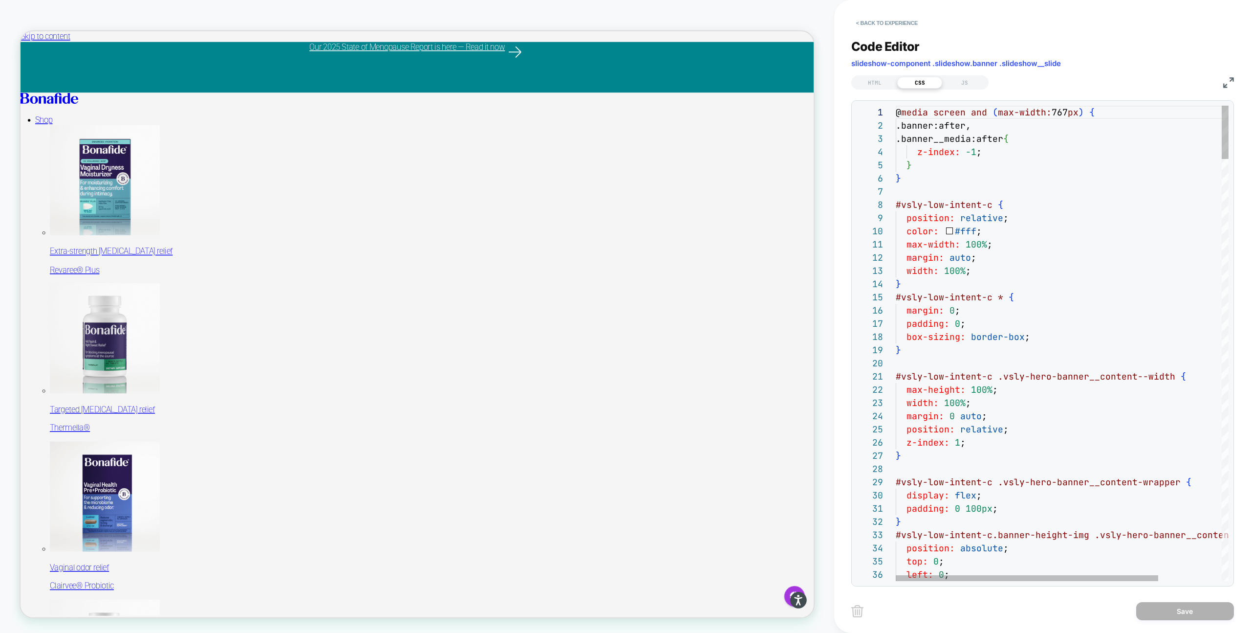
drag, startPoint x: 915, startPoint y: 153, endPoint x: 1049, endPoint y: 153, distance: 134.4
type textarea "**********"
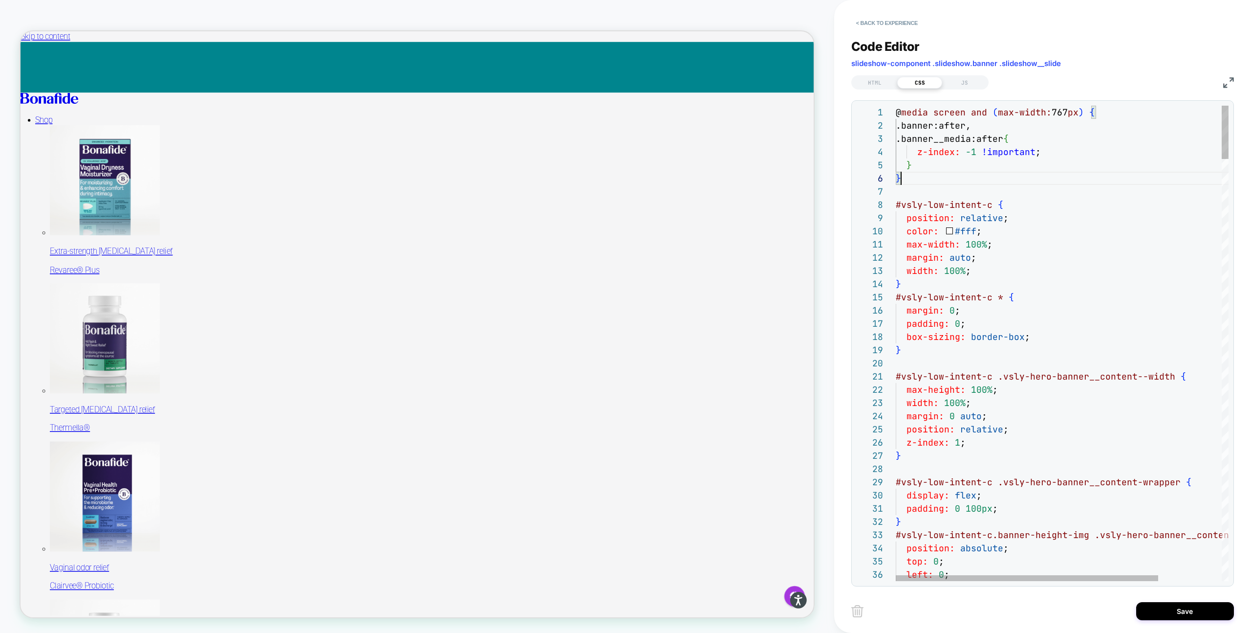
drag, startPoint x: 904, startPoint y: 179, endPoint x: 880, endPoint y: 73, distance: 108.6
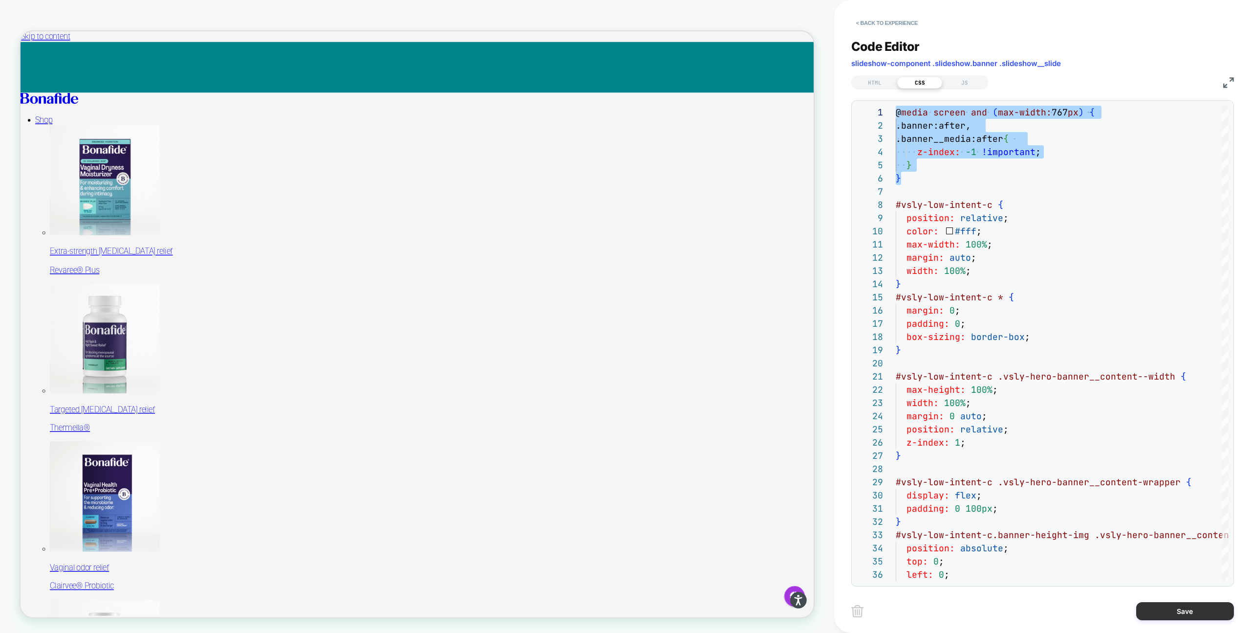
click at [1159, 603] on button "Save" at bounding box center [1186, 611] width 98 height 18
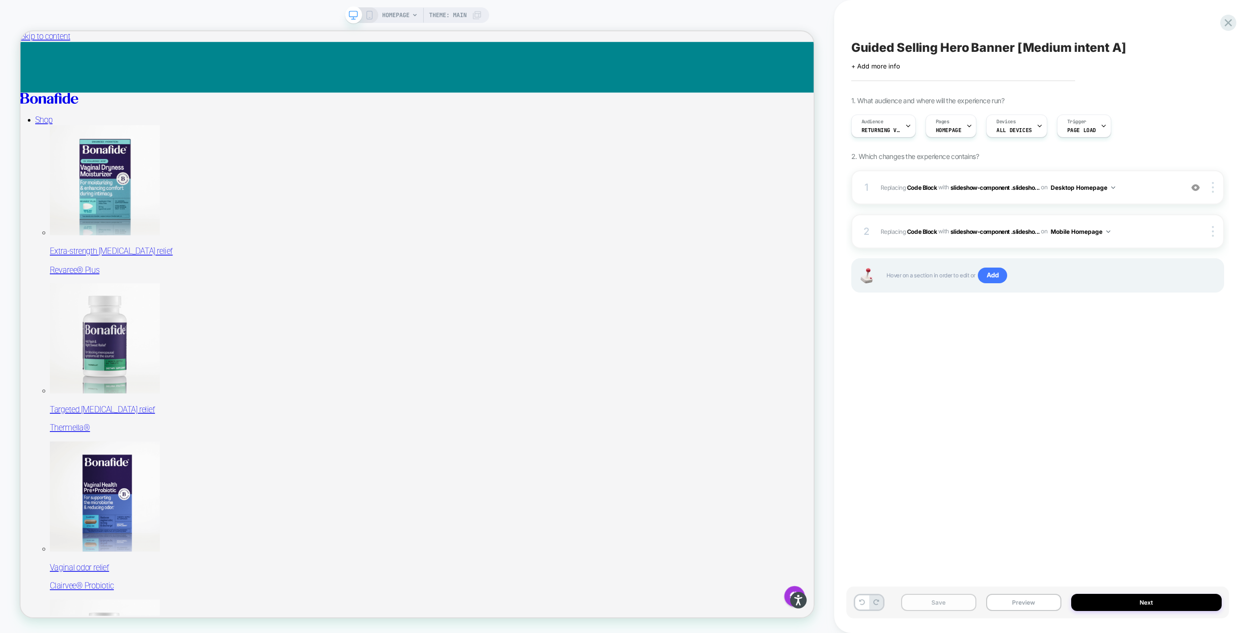
click at [937, 608] on button "Save" at bounding box center [938, 601] width 75 height 17
click at [1015, 604] on button "Preview" at bounding box center [1023, 601] width 75 height 17
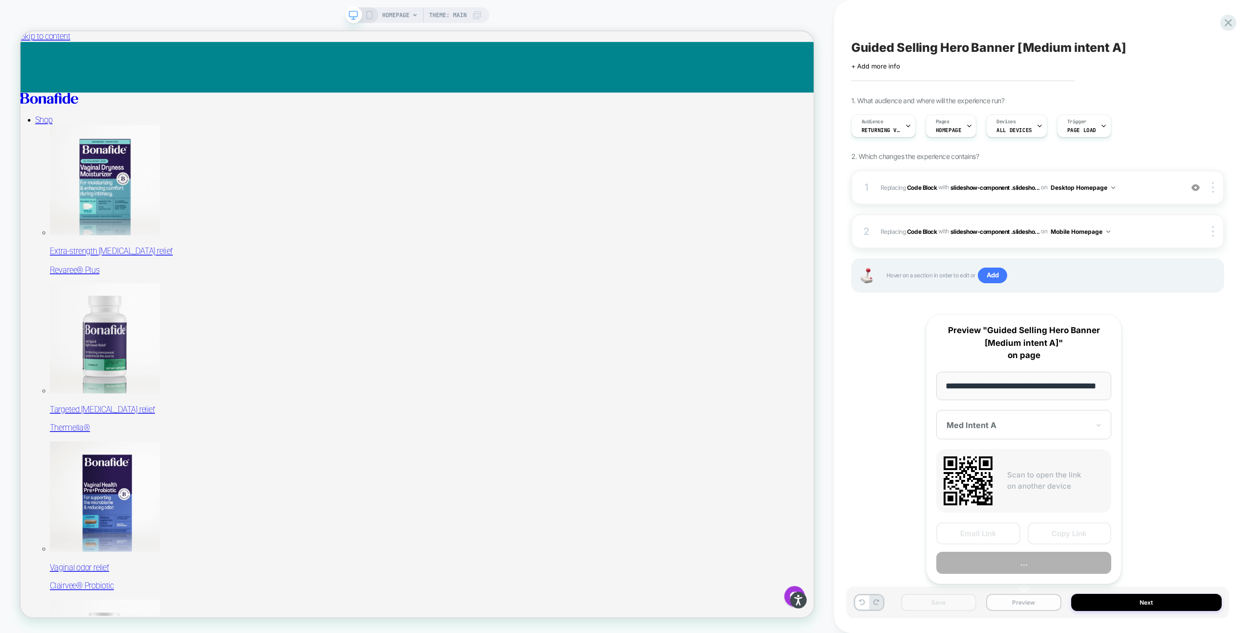
scroll to position [0, 25]
click at [1014, 563] on button "Preview" at bounding box center [1024, 563] width 175 height 22
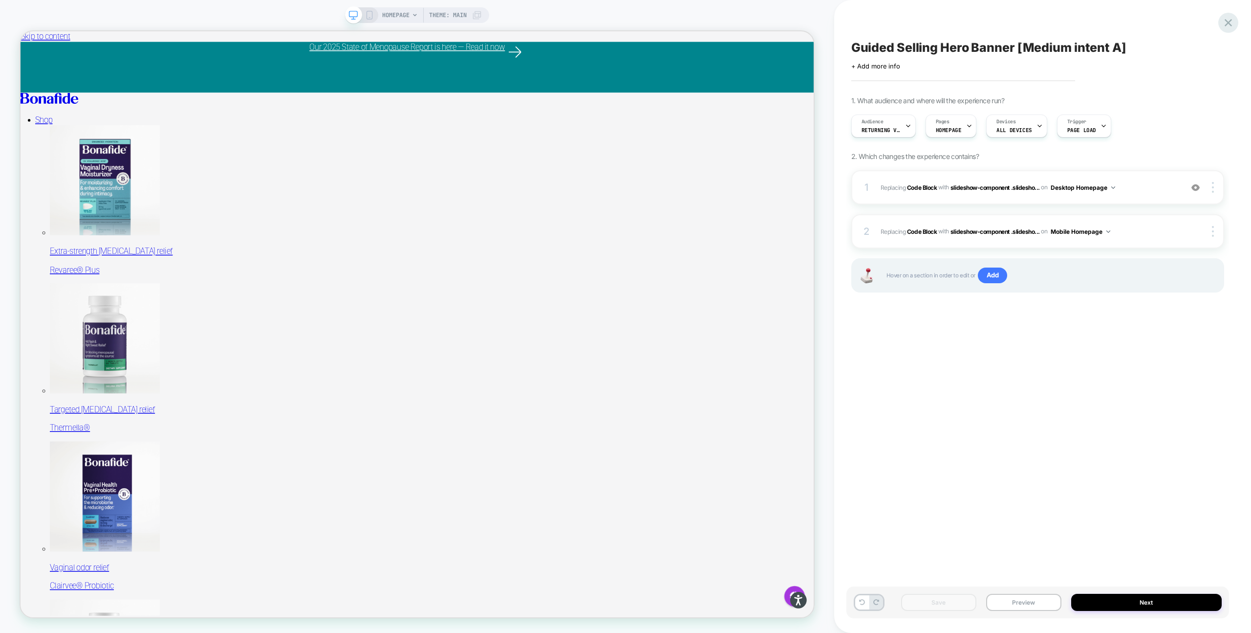
click at [1222, 20] on icon at bounding box center [1228, 22] width 13 height 13
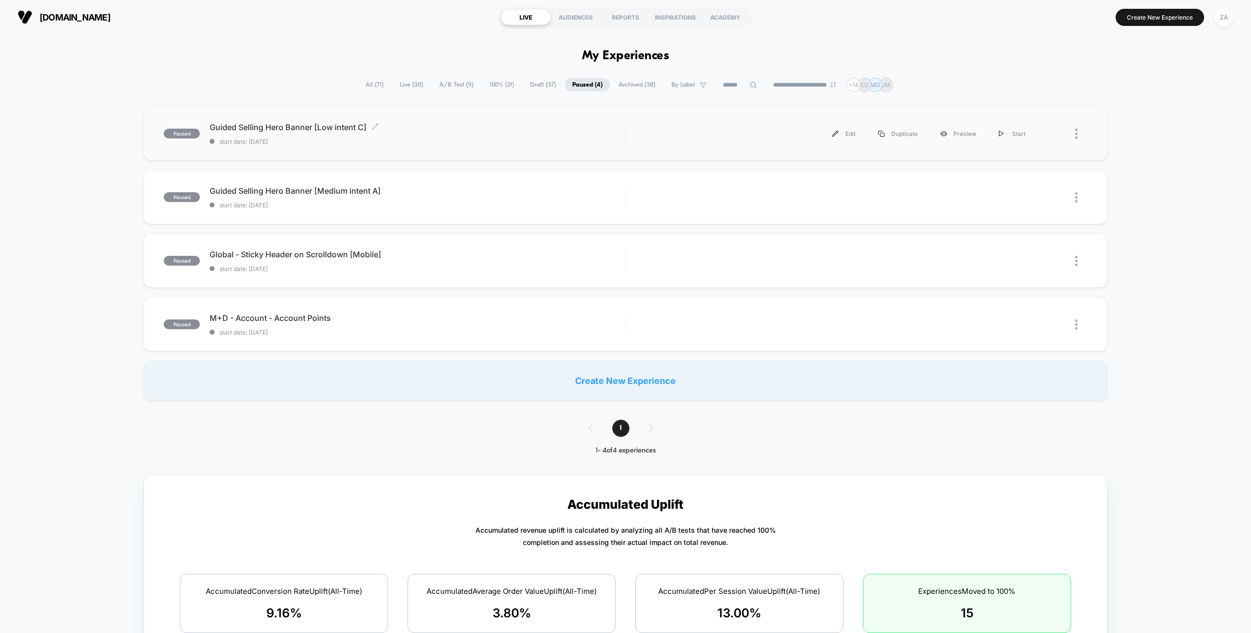
click at [277, 127] on span "Guided Selling Hero Banner [Low intent C] Click to edit experience details" at bounding box center [417, 127] width 415 height 10
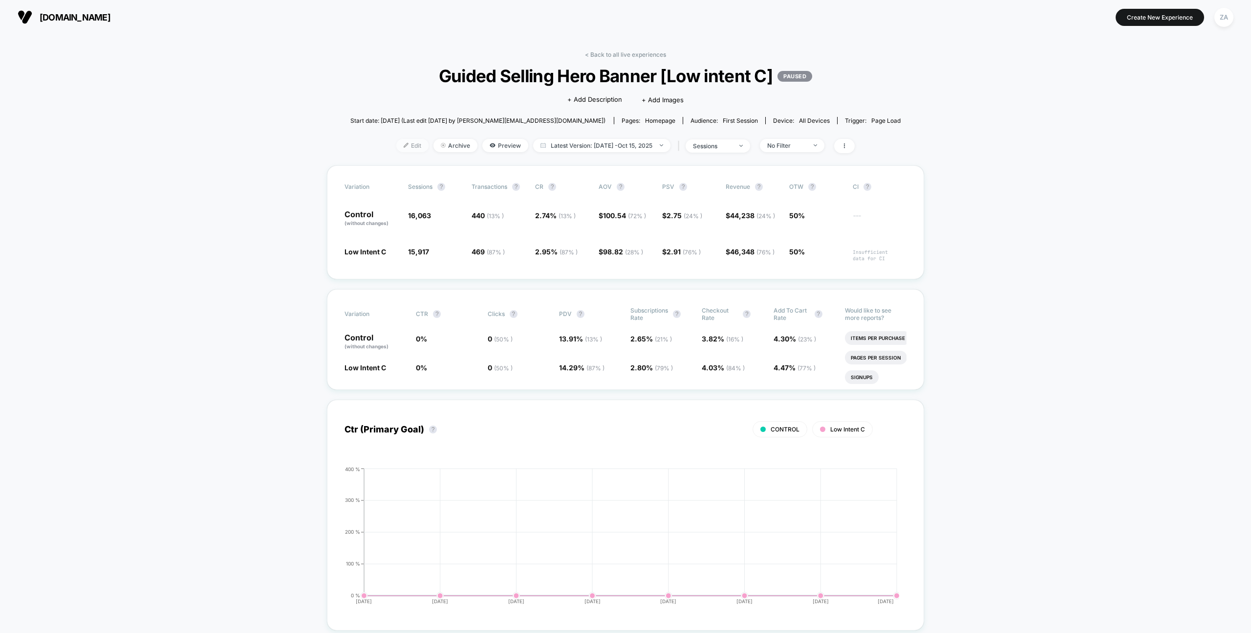
click at [410, 147] on span "Edit" at bounding box center [412, 145] width 32 height 13
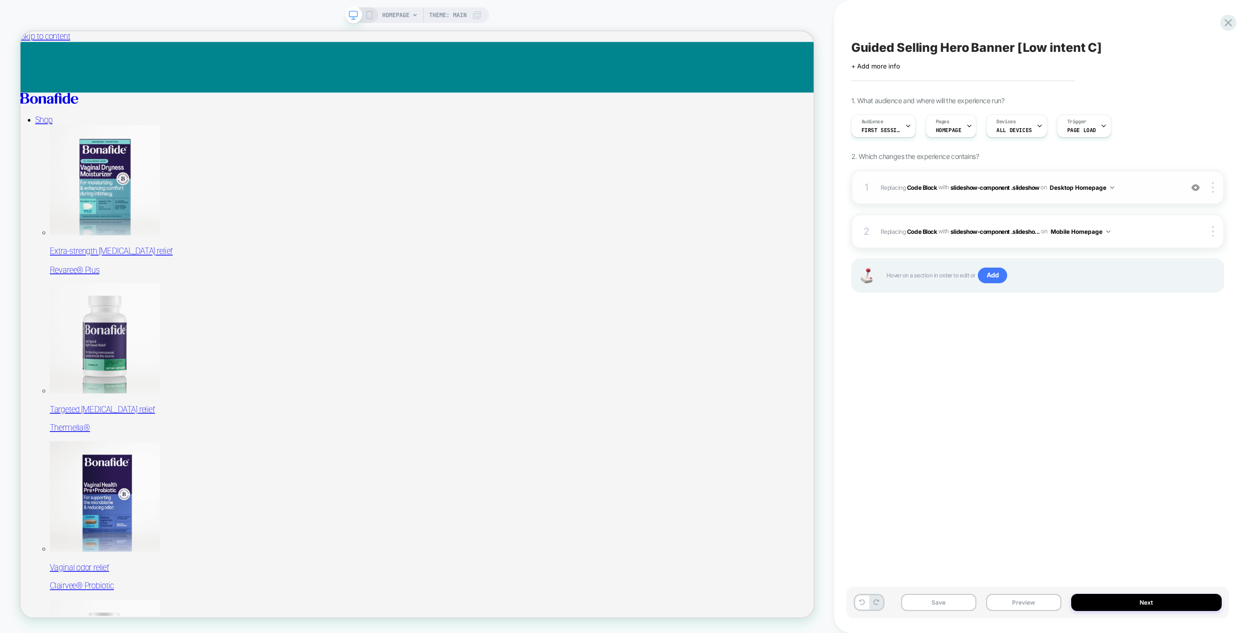
click at [1136, 184] on span "Replacing Code Block WITH slideshow-component .slideshow slideshow-component .s…" at bounding box center [1029, 187] width 297 height 12
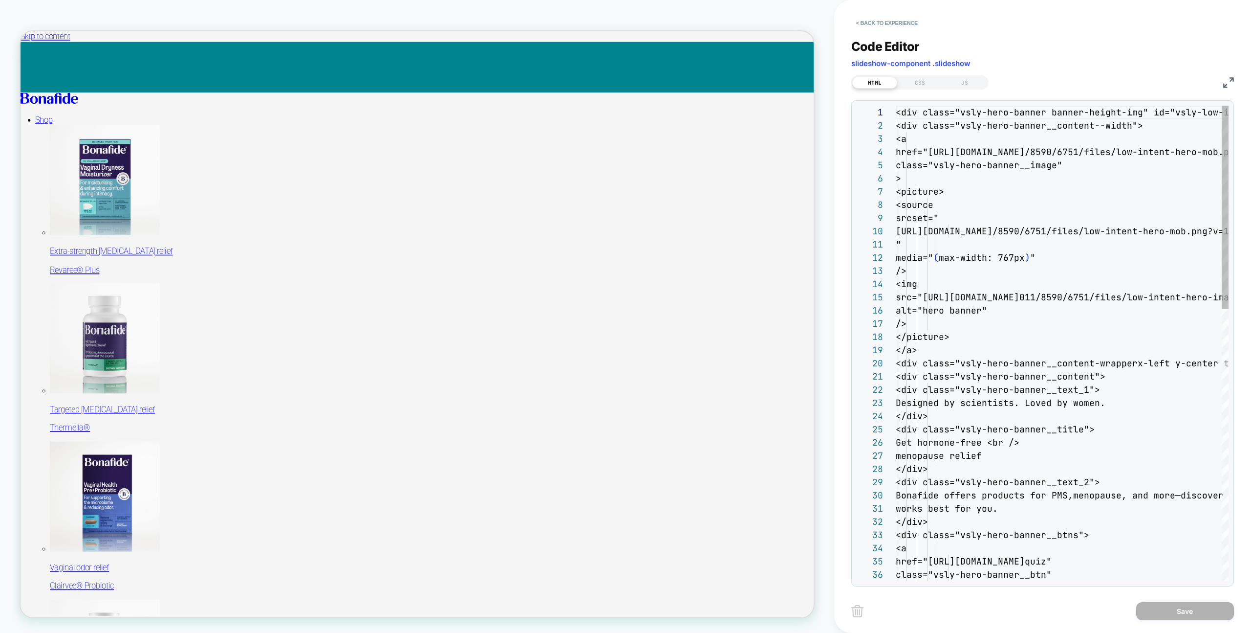
scroll to position [132, 0]
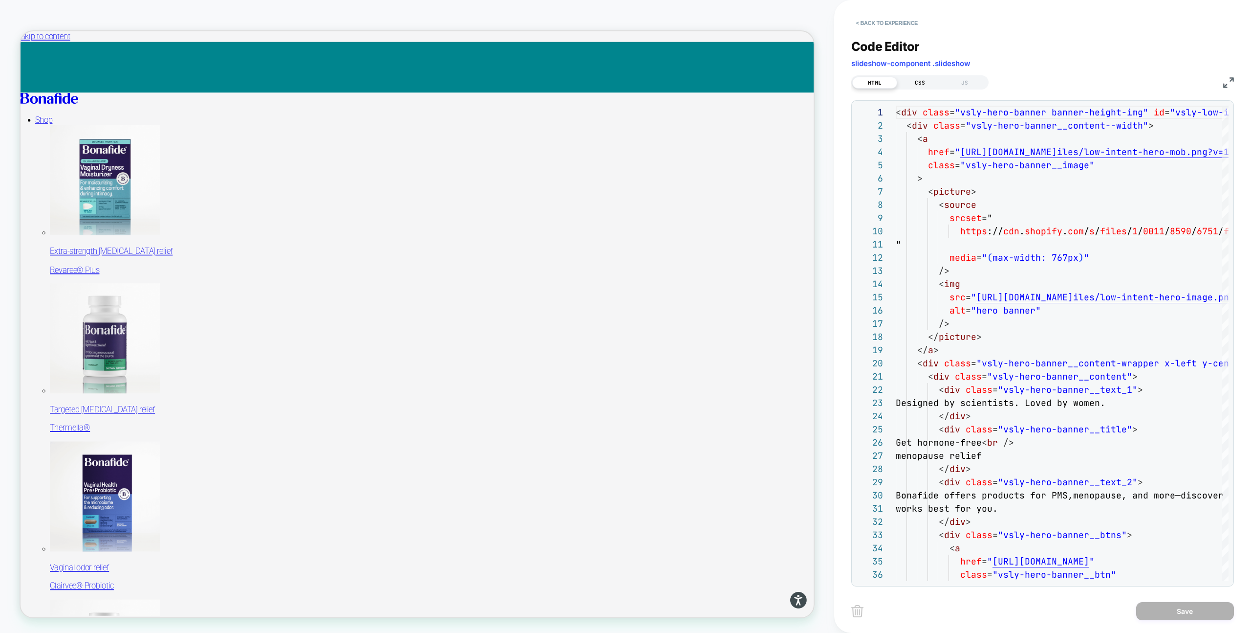
click at [923, 87] on div "CSS" at bounding box center [919, 83] width 45 height 12
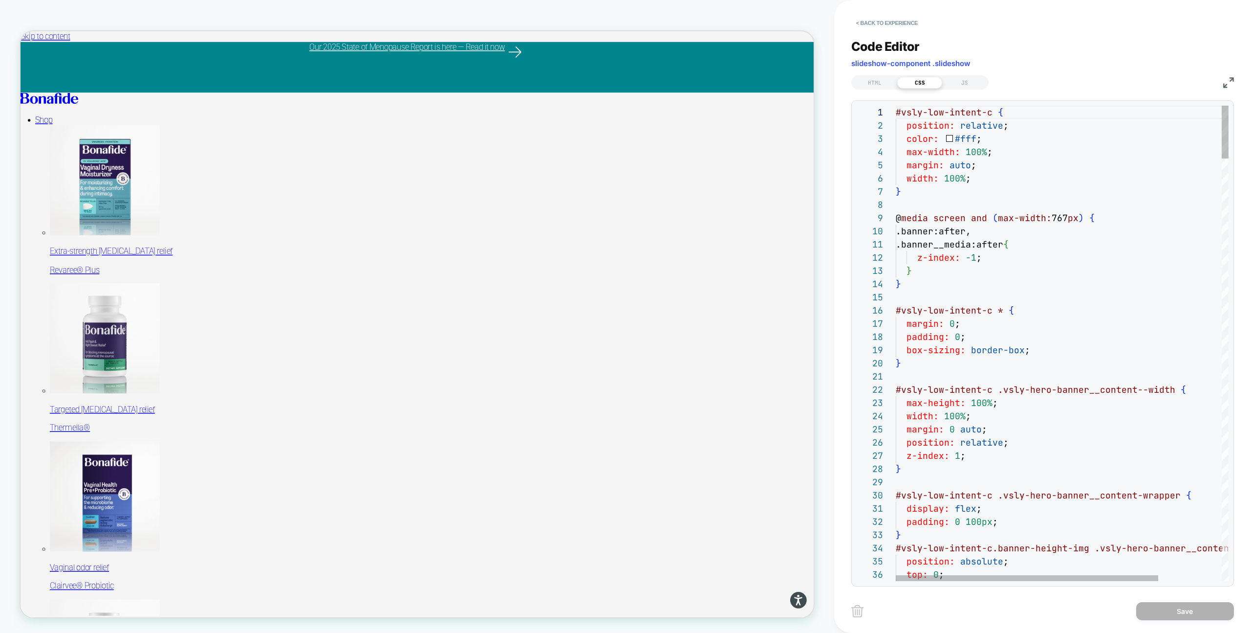
click at [896, 109] on span "#vsly-low-intent-c" at bounding box center [944, 112] width 97 height 11
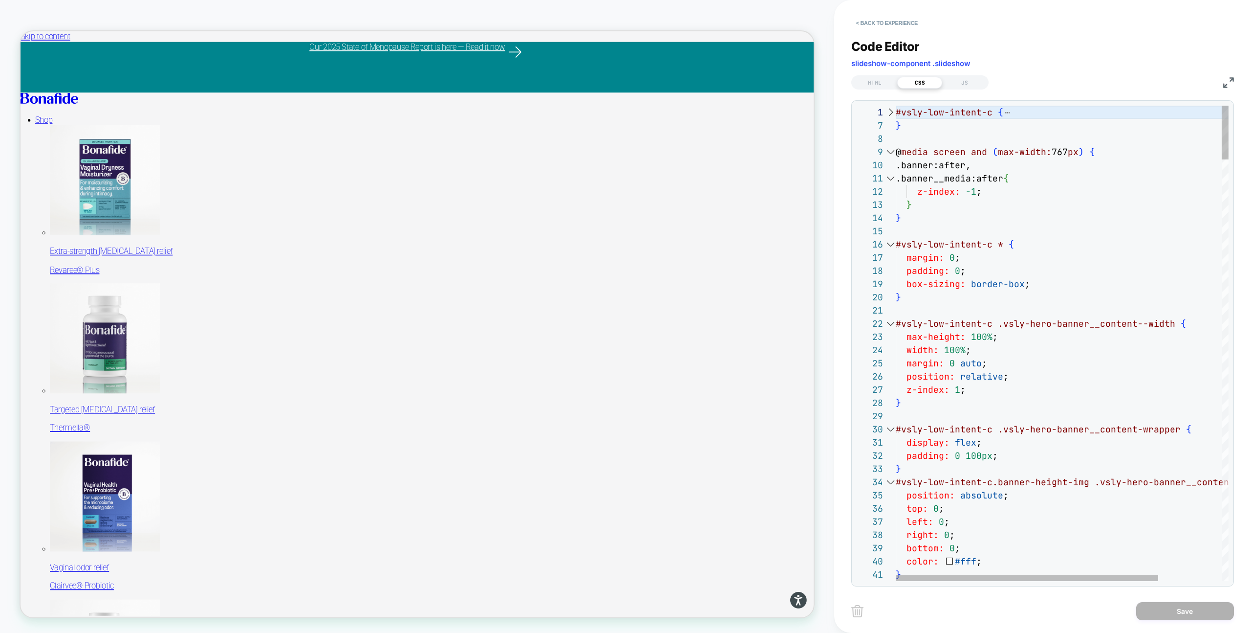
click at [890, 110] on div at bounding box center [890, 112] width 13 height 13
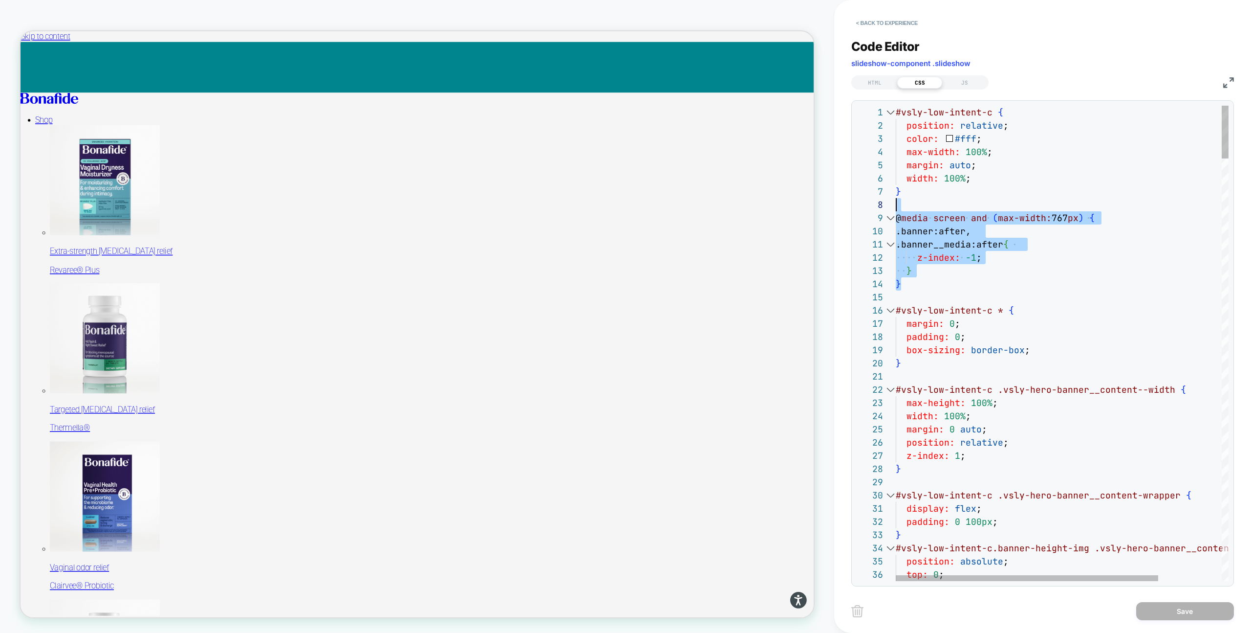
scroll to position [92, 0]
drag, startPoint x: 907, startPoint y: 284, endPoint x: 895, endPoint y: 210, distance: 74.8
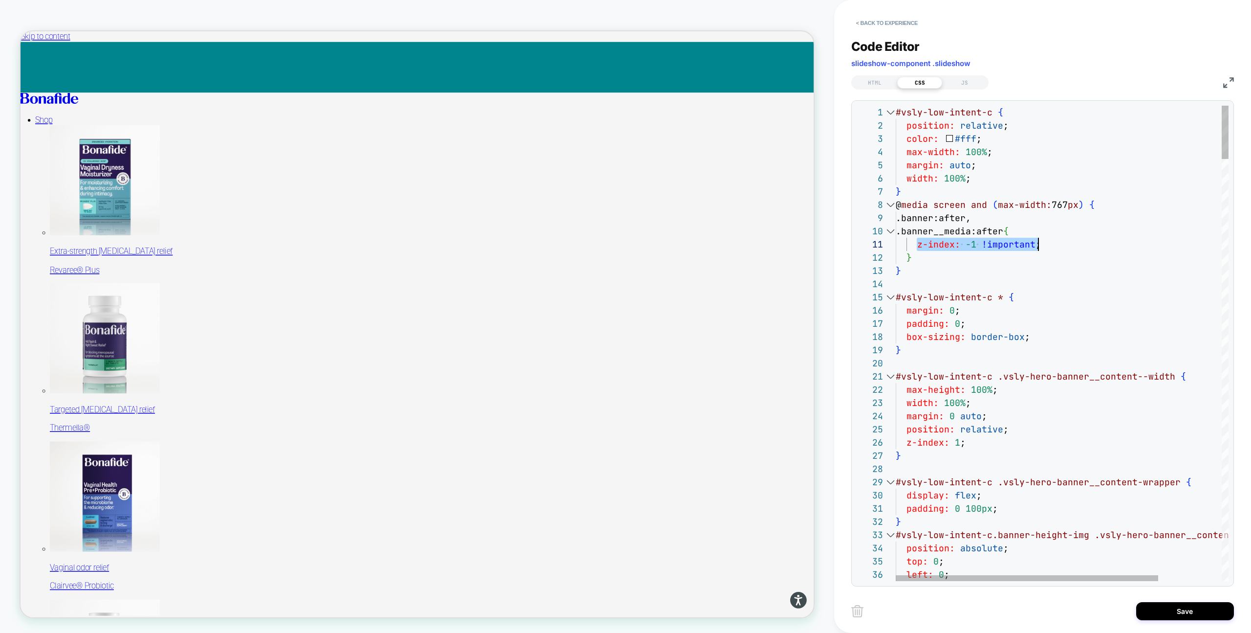
scroll to position [0, 142]
type textarea "**********"
drag, startPoint x: 915, startPoint y: 247, endPoint x: 1066, endPoint y: 248, distance: 151.5
click at [1158, 618] on button "Save" at bounding box center [1186, 611] width 98 height 18
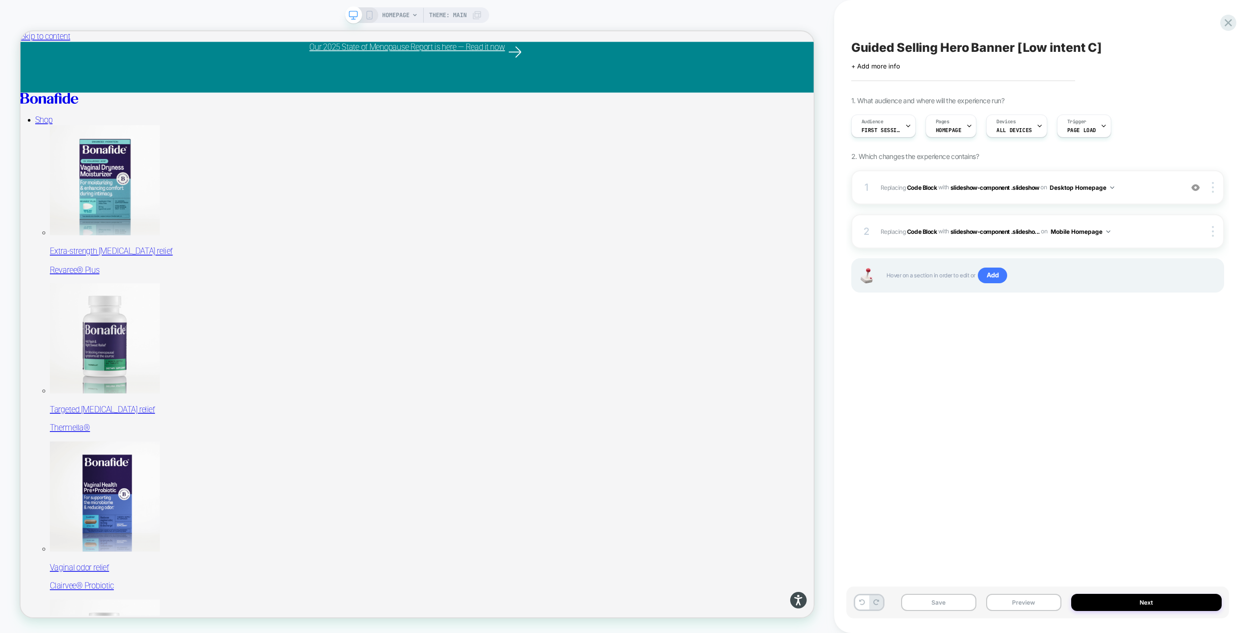
click at [370, 13] on icon at bounding box center [369, 15] width 9 height 9
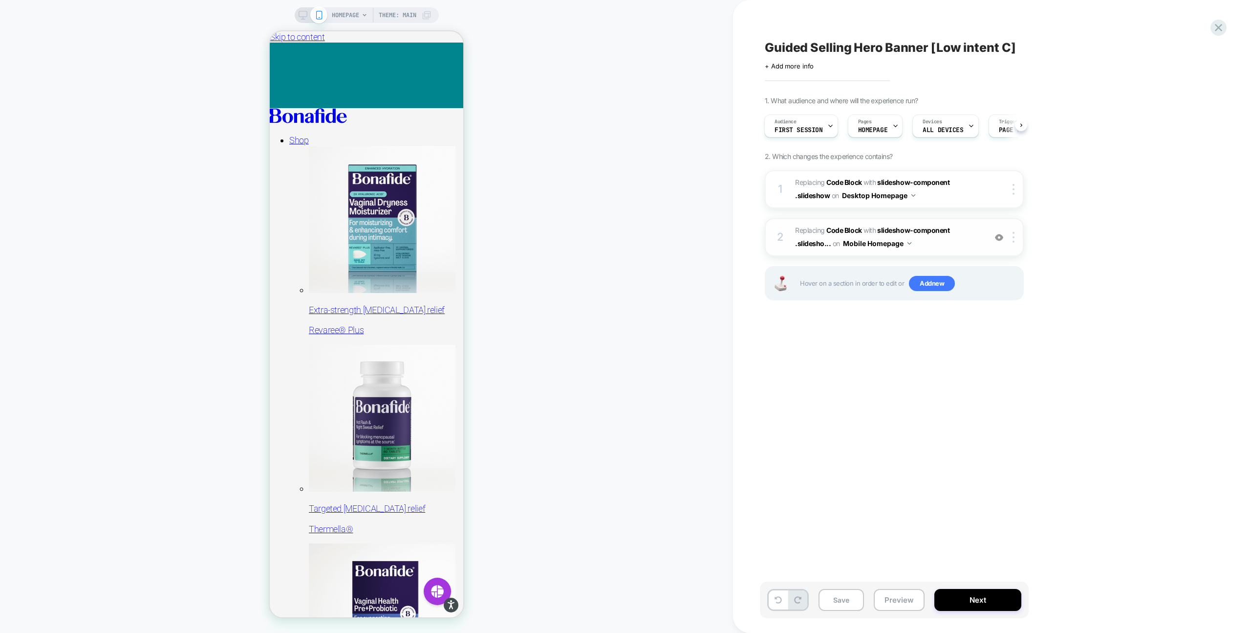
click at [924, 240] on span "Replacing Code Block WITH slideshow-component .slidesho... slideshow-component …" at bounding box center [888, 237] width 186 height 26
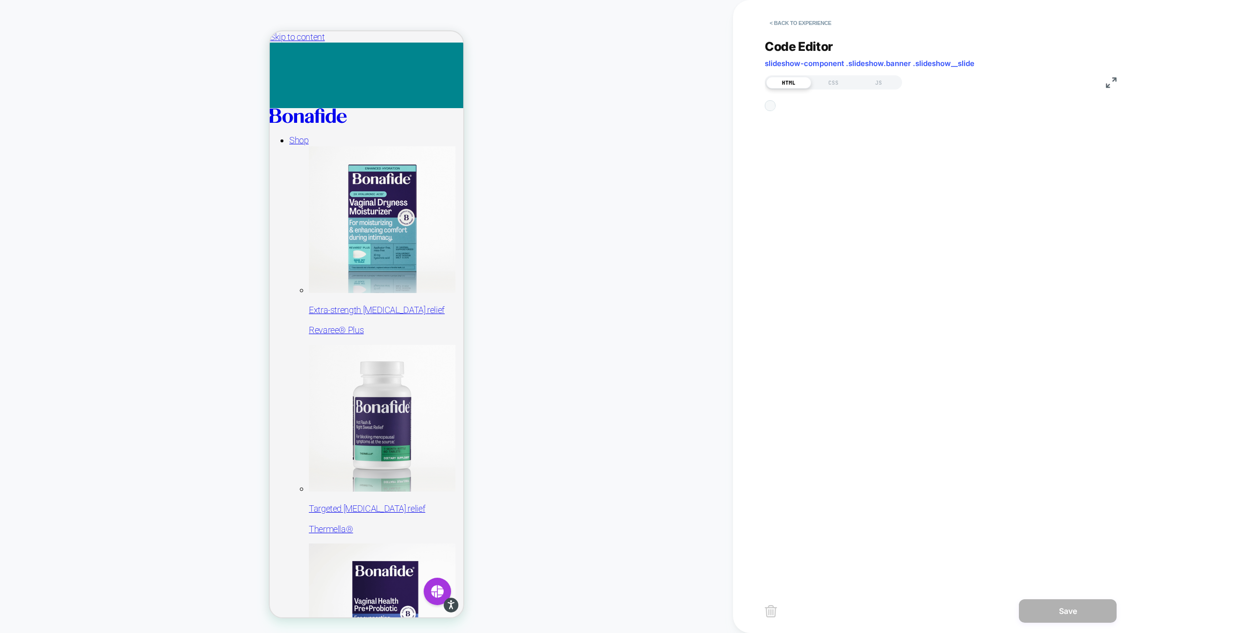
scroll to position [132, 0]
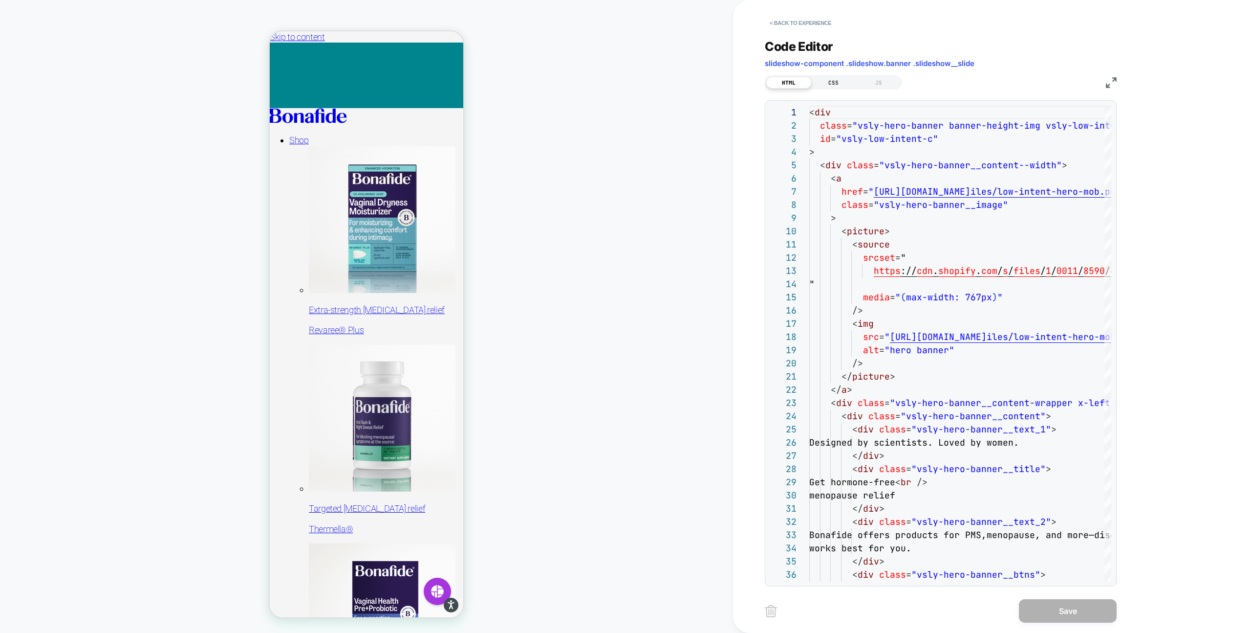
click at [838, 81] on div "CSS" at bounding box center [833, 83] width 45 height 12
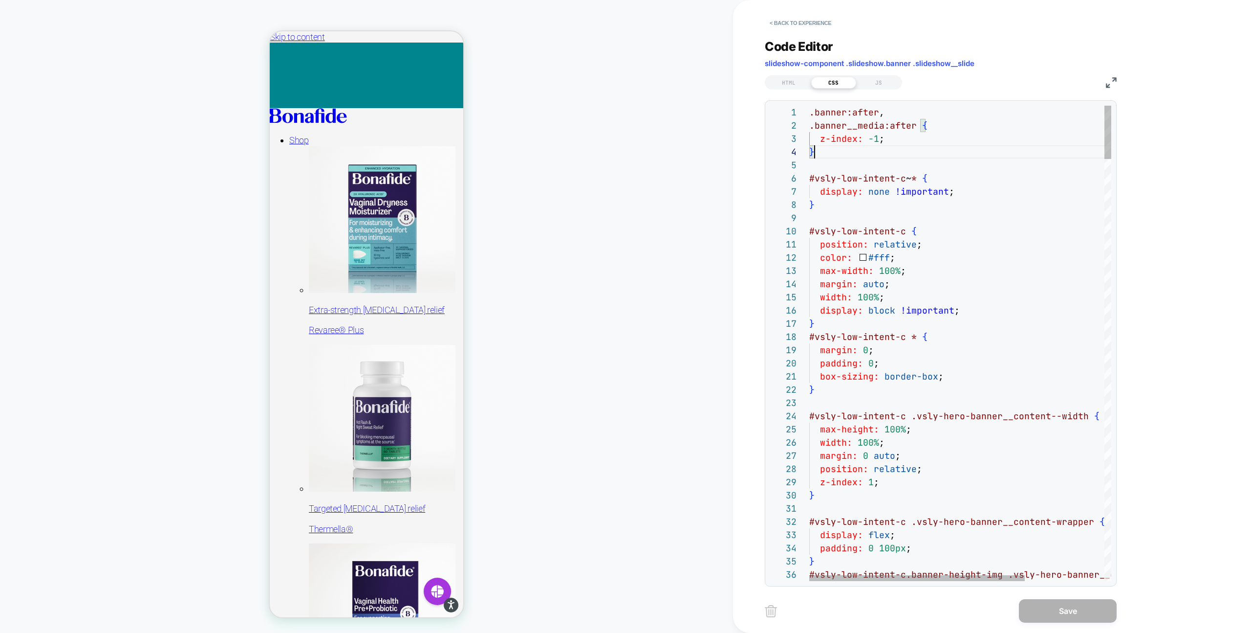
scroll to position [13, 0]
drag, startPoint x: 831, startPoint y: 157, endPoint x: 793, endPoint y: 103, distance: 65.9
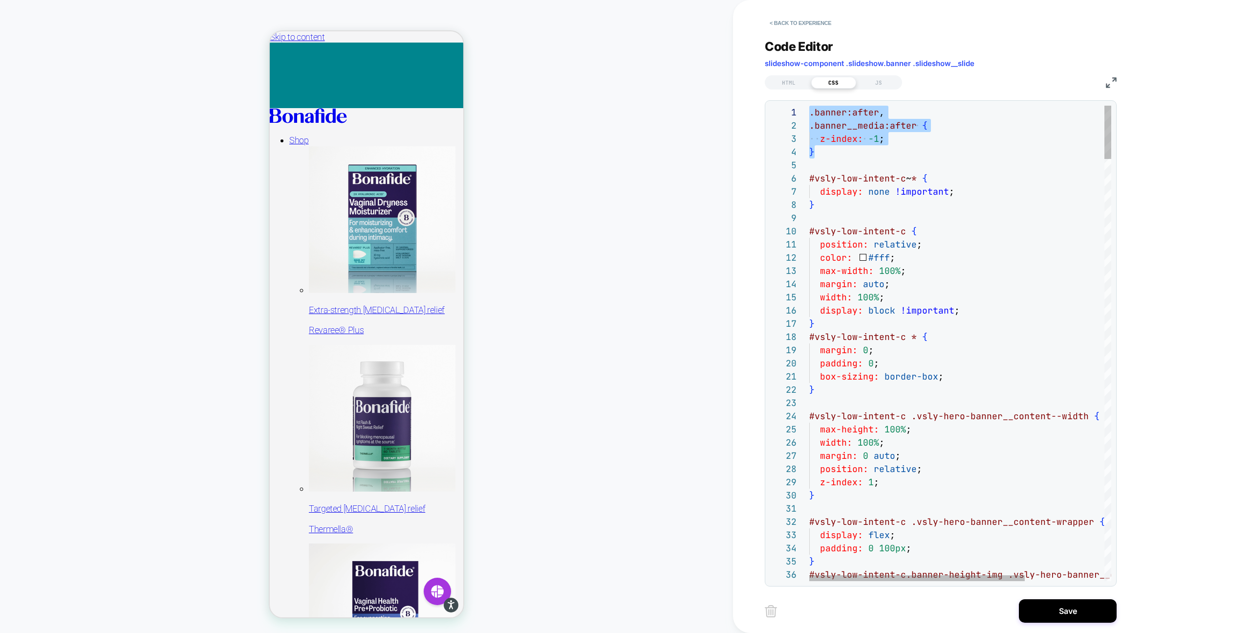
type textarea "**********"
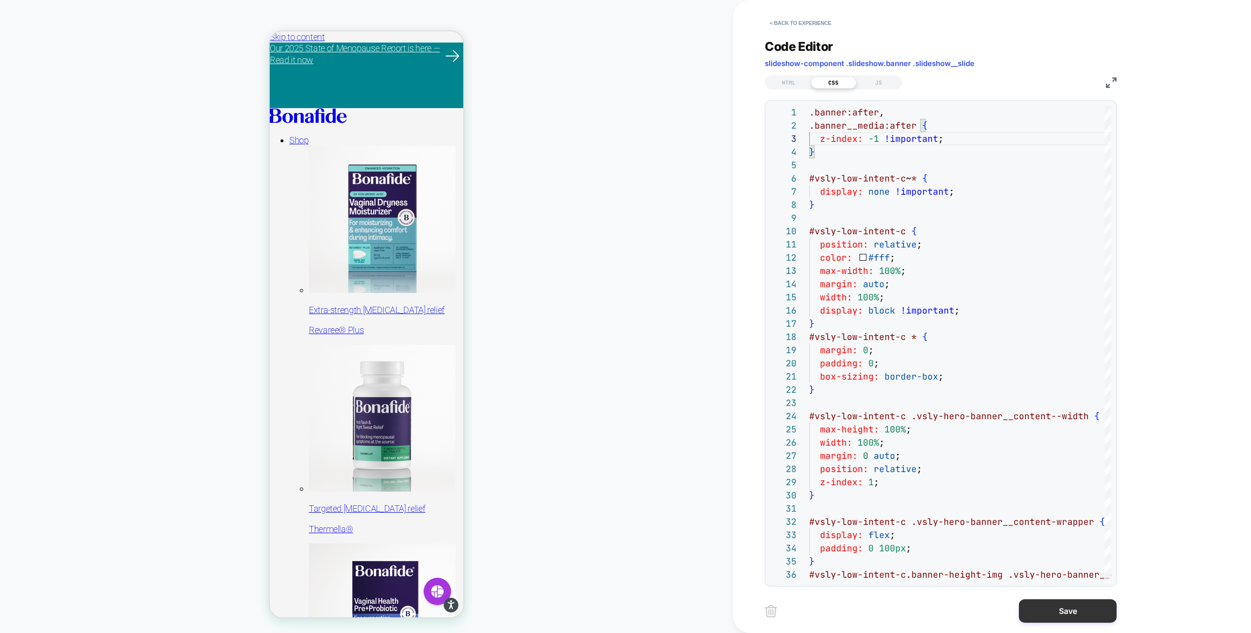
click at [1071, 613] on button "Save" at bounding box center [1068, 610] width 98 height 23
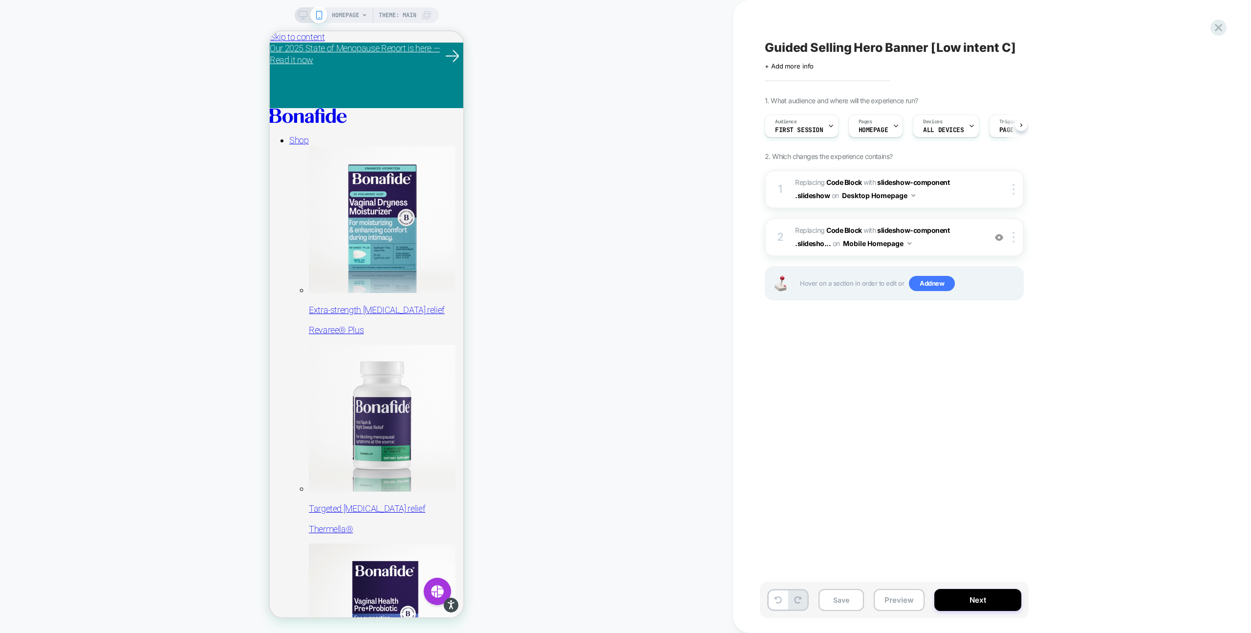
scroll to position [0, 0]
click at [844, 599] on button "Save" at bounding box center [841, 600] width 45 height 22
click at [305, 16] on icon at bounding box center [303, 15] width 9 height 9
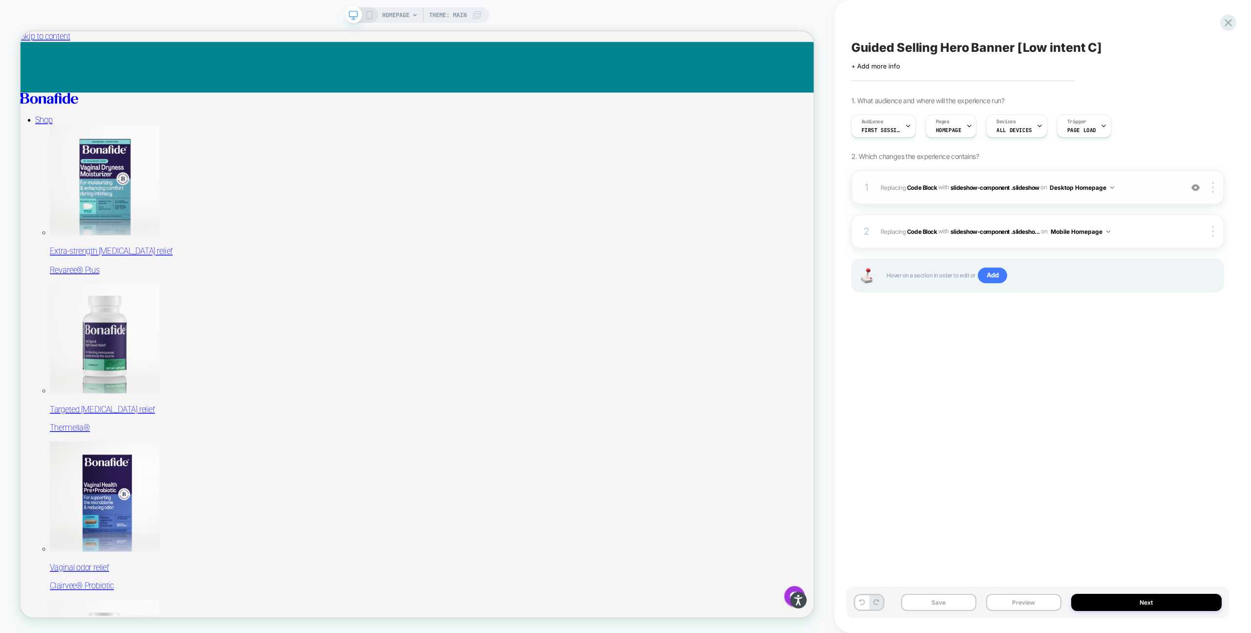
click at [996, 200] on div "1 Replacing Code Block WITH slideshow-component .slideshow slideshow-component …" at bounding box center [1038, 187] width 373 height 34
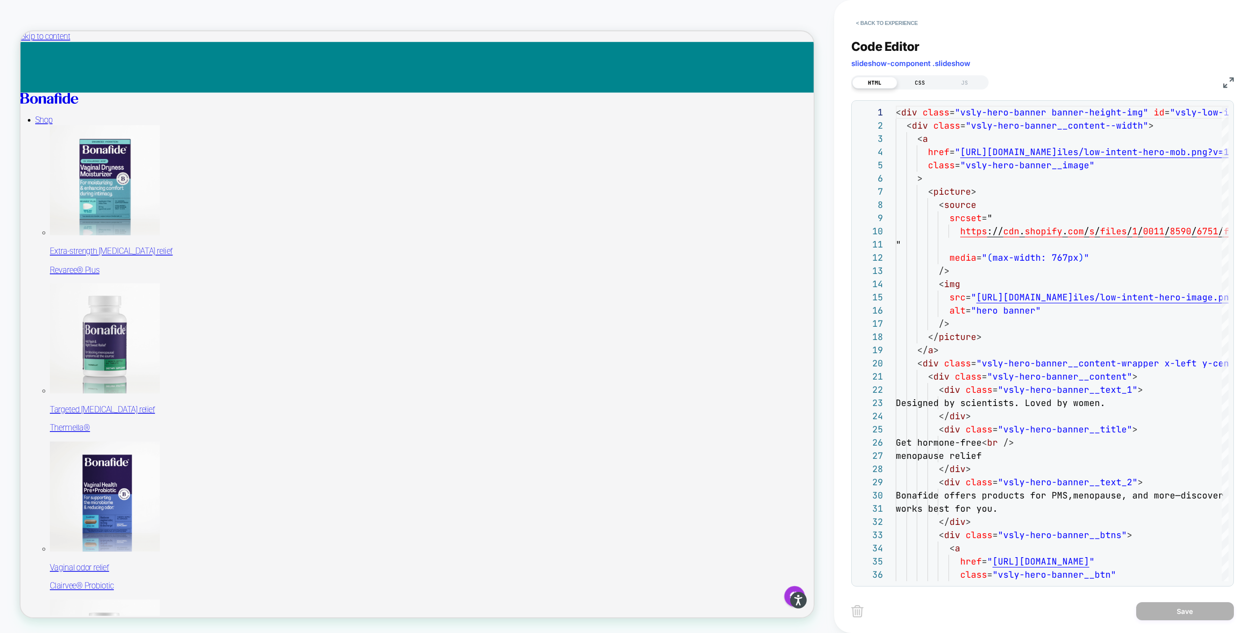
click at [920, 80] on div "CSS" at bounding box center [919, 83] width 45 height 12
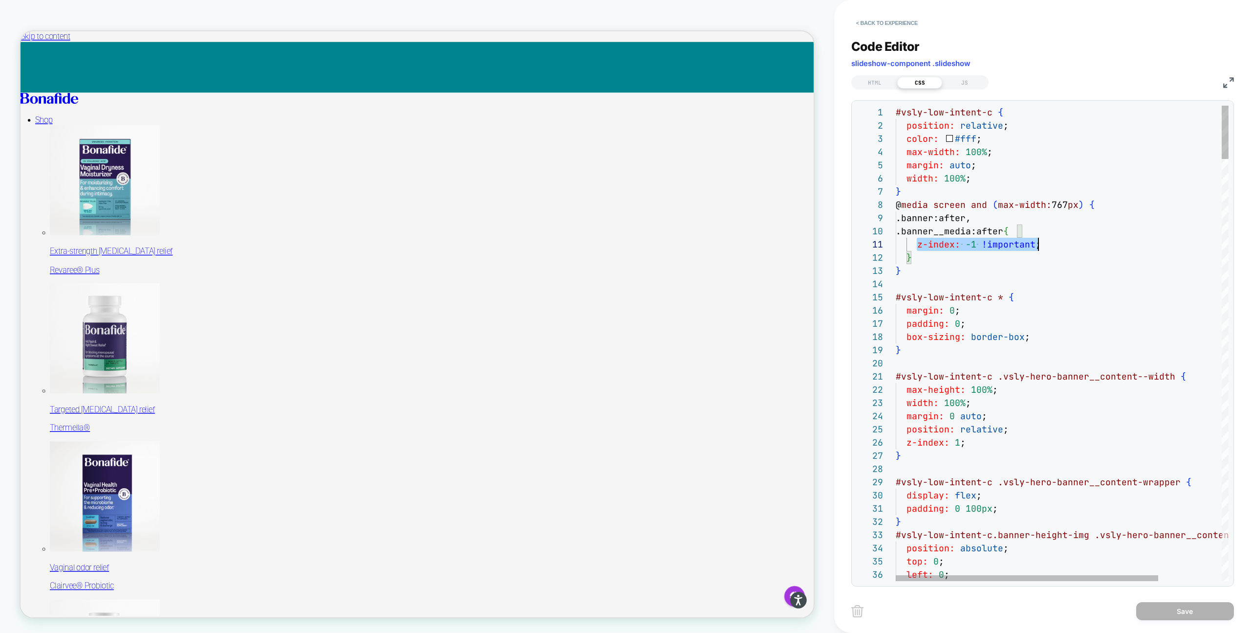
drag, startPoint x: 916, startPoint y: 245, endPoint x: 1050, endPoint y: 244, distance: 134.4
type textarea "**********"
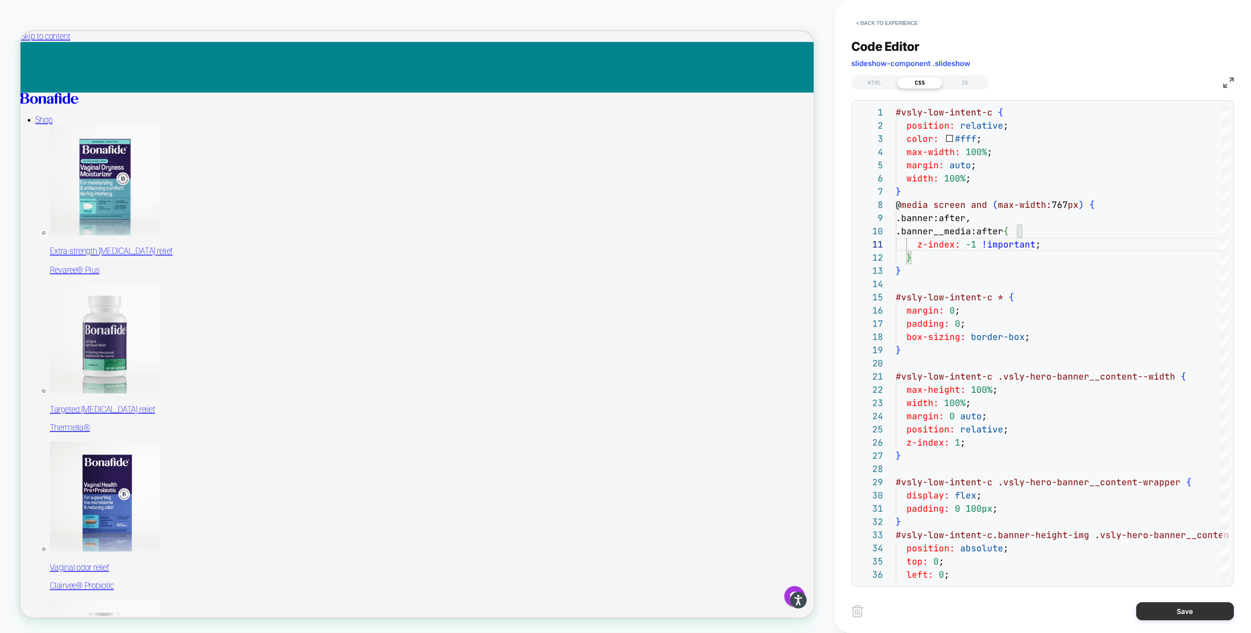
click at [1154, 611] on button "Save" at bounding box center [1186, 611] width 98 height 18
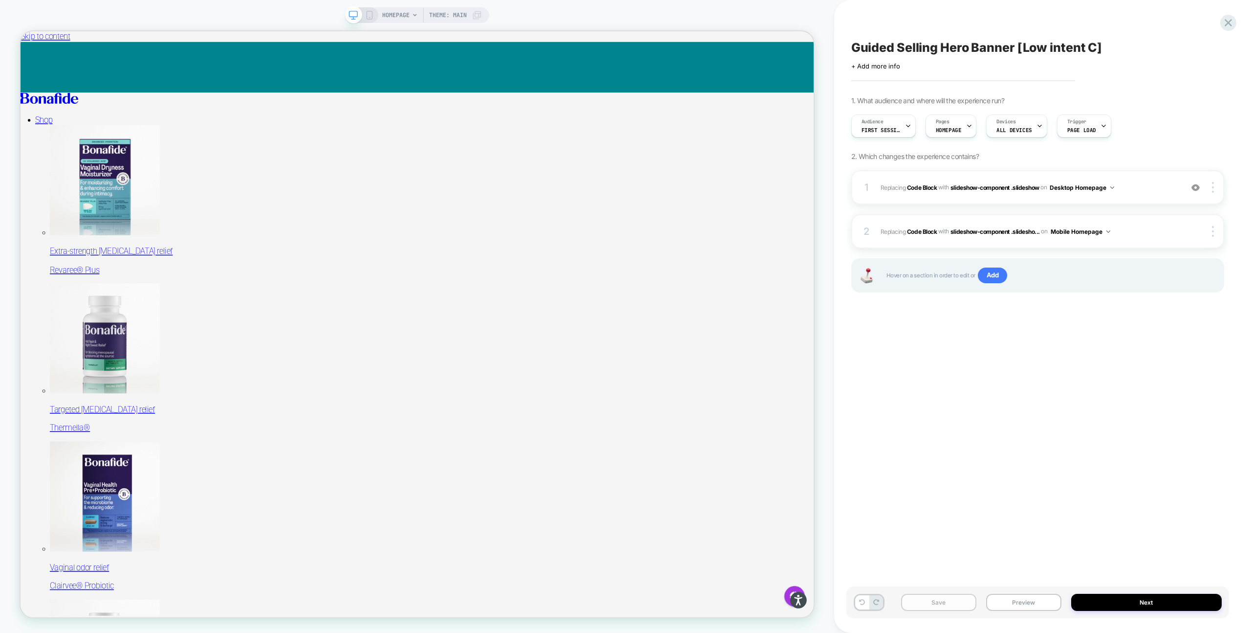
click at [944, 607] on button "Save" at bounding box center [938, 601] width 75 height 17
